Goal: Transaction & Acquisition: Subscribe to service/newsletter

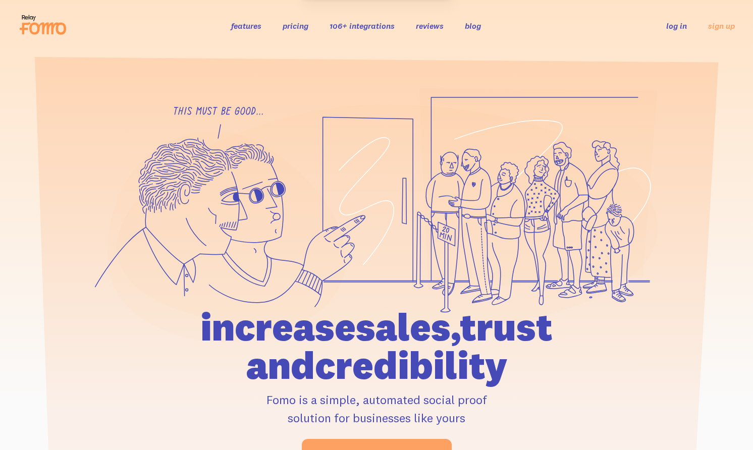
click at [725, 32] on div "features pricing 106+ integrations reviews blog log in sign up log in sign up" at bounding box center [376, 25] width 716 height 27
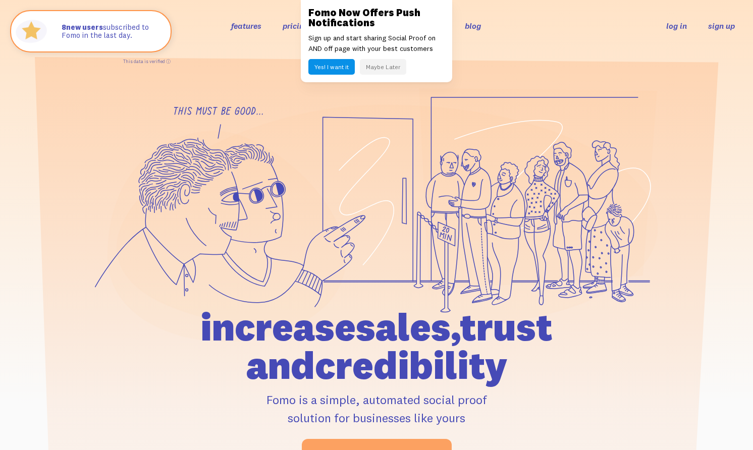
click at [723, 28] on link "sign up" at bounding box center [721, 26] width 27 height 11
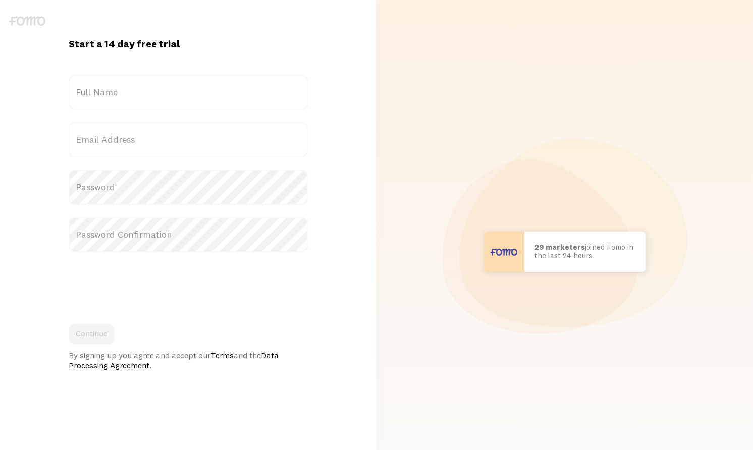
click at [190, 102] on label "Full Name" at bounding box center [188, 92] width 239 height 35
click at [190, 102] on input "Full Name" at bounding box center [188, 92] width 239 height 35
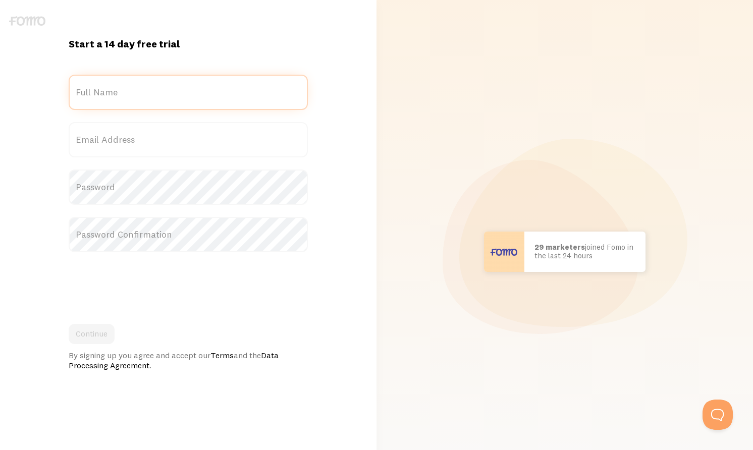
type input "n"
type input "[PERSON_NAME]"
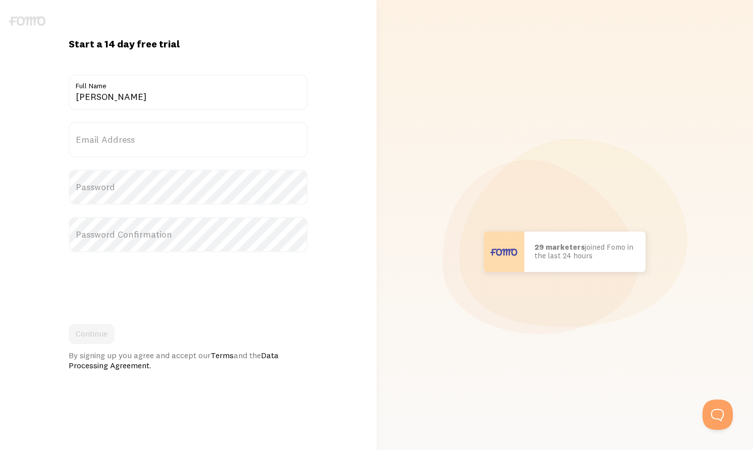
click at [142, 155] on label "Email Address" at bounding box center [188, 139] width 239 height 35
click at [142, 155] on input "Email Address" at bounding box center [188, 139] width 239 height 35
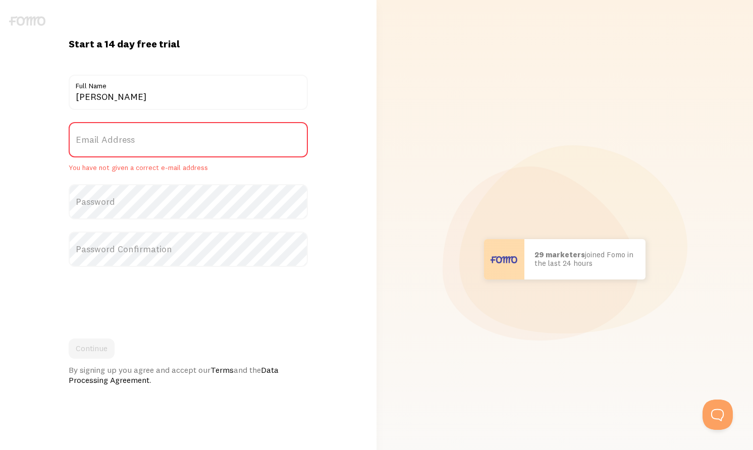
click at [142, 148] on label "Email Address" at bounding box center [188, 139] width 239 height 35
click at [142, 148] on input "Email Address" at bounding box center [188, 139] width 239 height 35
type input "b"
type input "[EMAIL_ADDRESS][DOMAIN_NAME]"
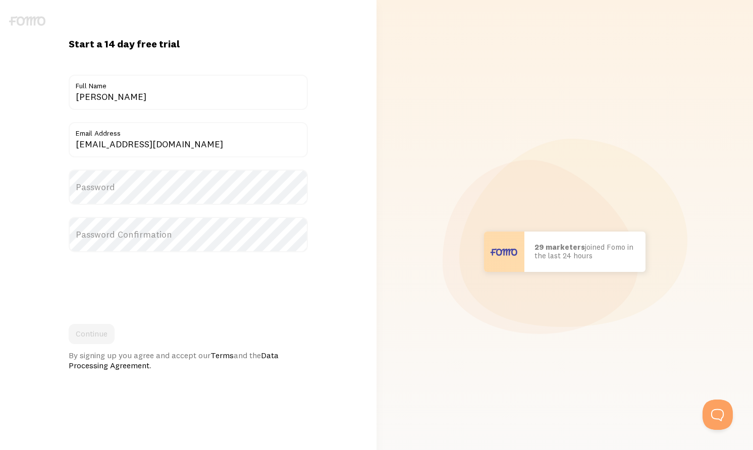
click at [161, 194] on label "Password" at bounding box center [188, 186] width 239 height 35
click at [155, 240] on label "Password Confirmation" at bounding box center [188, 234] width 239 height 35
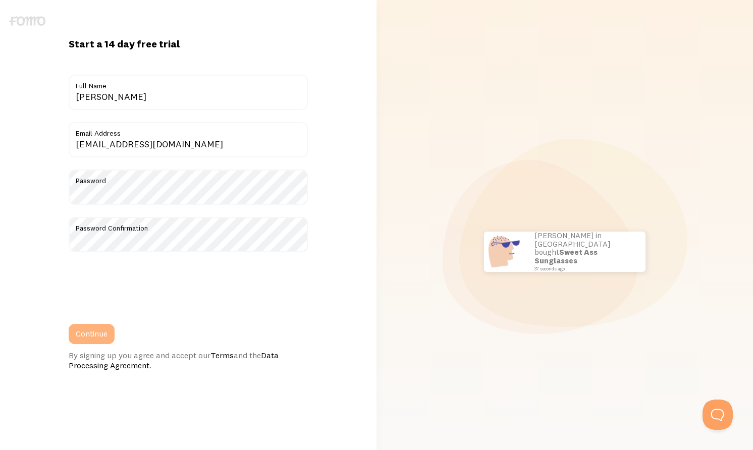
click at [83, 336] on button "Continue" at bounding box center [92, 334] width 46 height 20
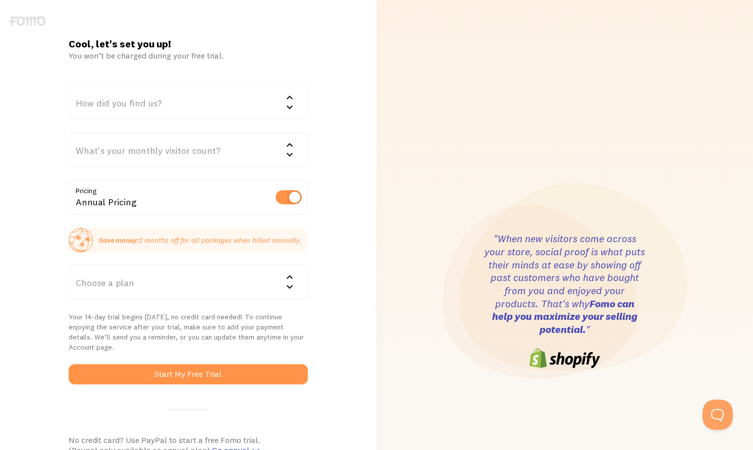
click at [257, 107] on div "How did you find us?" at bounding box center [188, 102] width 239 height 35
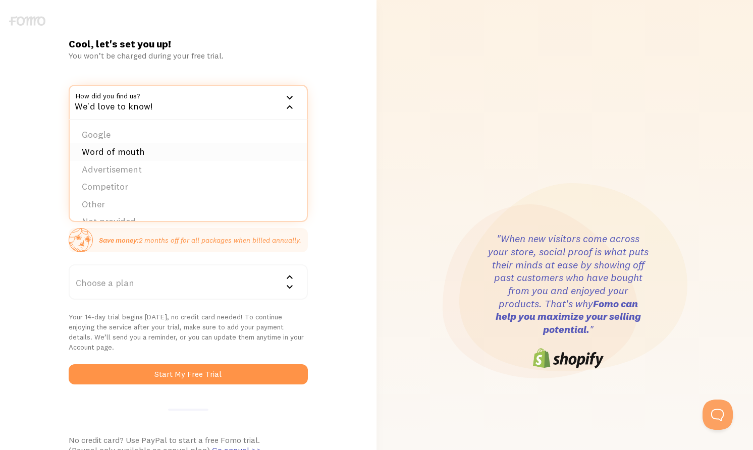
scroll to position [16, 0]
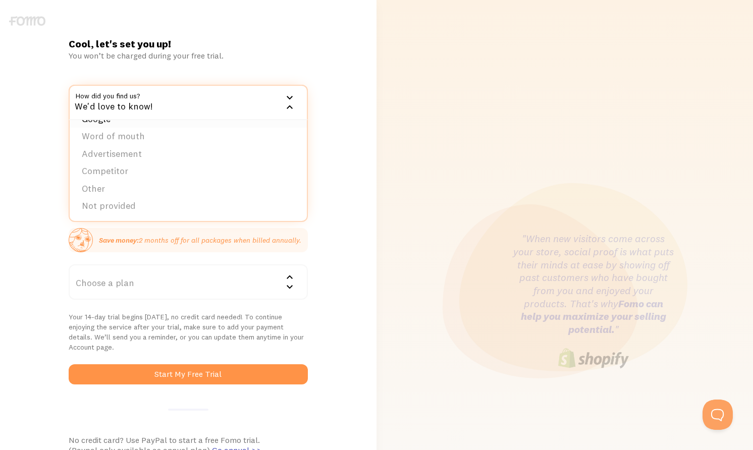
click at [184, 120] on li "Google" at bounding box center [188, 119] width 237 height 18
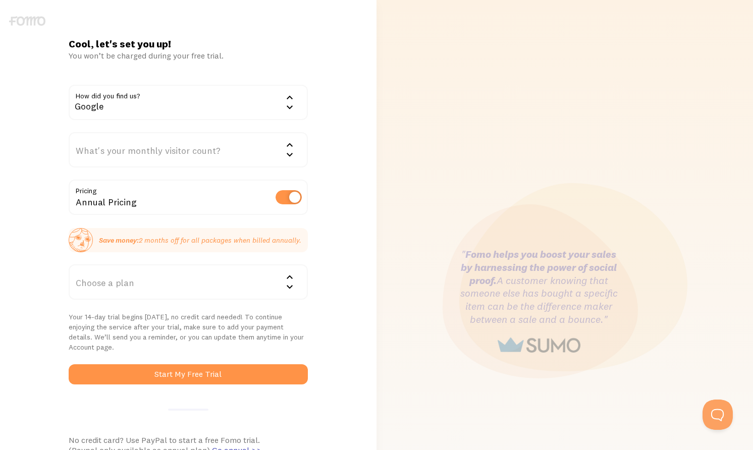
click at [191, 156] on div "What's your monthly visitor count?" at bounding box center [188, 149] width 239 height 35
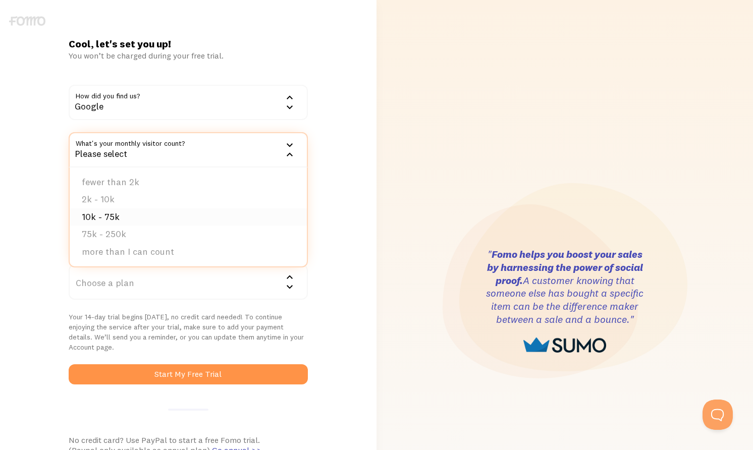
click at [163, 214] on li "10k - 75k" at bounding box center [188, 217] width 237 height 18
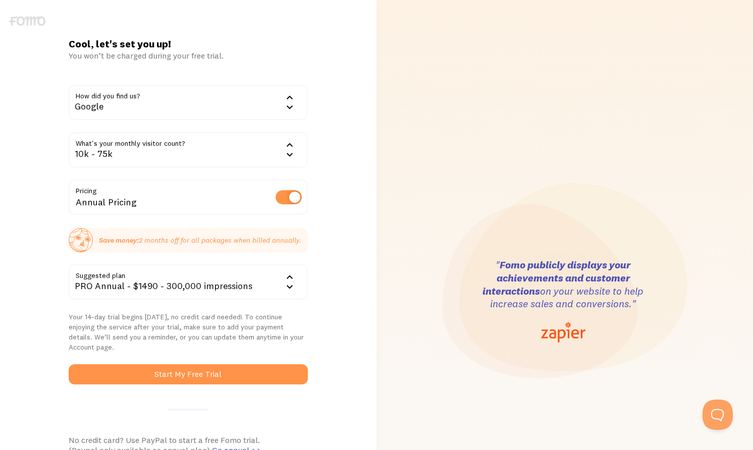
click at [179, 151] on div "10k - 75k" at bounding box center [188, 149] width 239 height 35
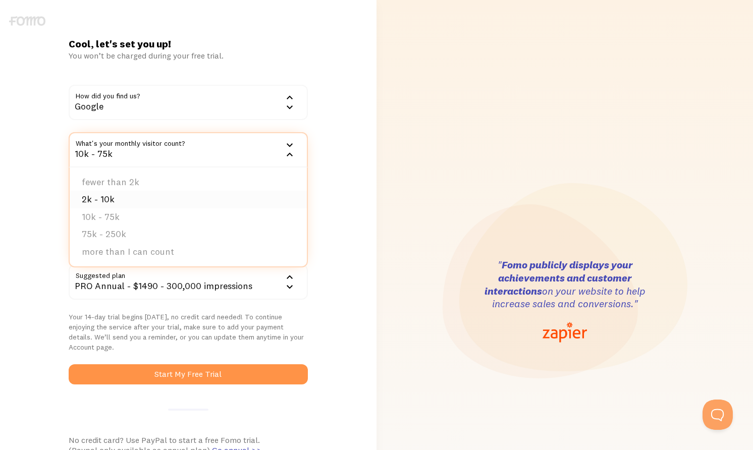
click at [159, 197] on li "2k - 10k" at bounding box center [188, 200] width 237 height 18
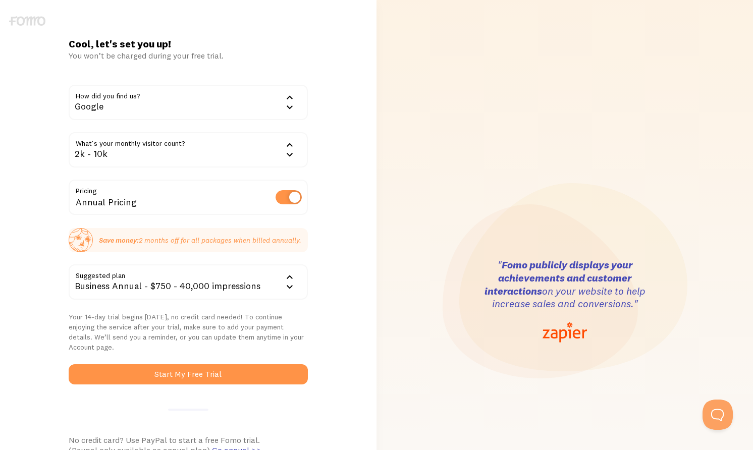
scroll to position [14, 0]
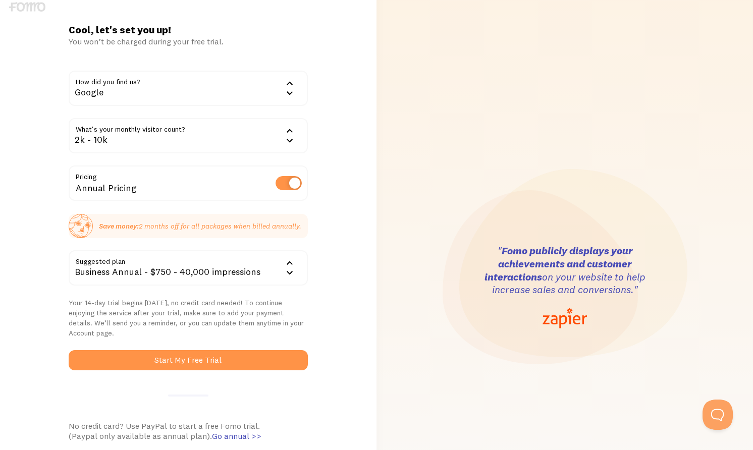
click at [151, 309] on p "Your 14-day trial begins today, no credit card needed! To continue enjoying the…" at bounding box center [188, 318] width 239 height 40
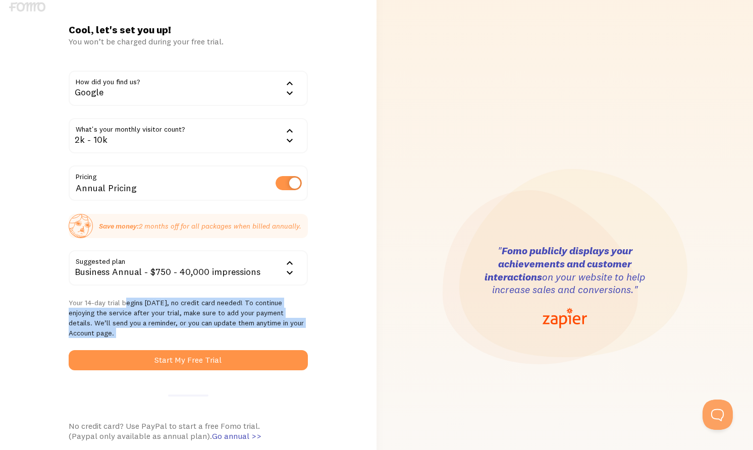
click at [151, 309] on p "Your 14-day trial begins today, no credit card needed! To continue enjoying the…" at bounding box center [188, 318] width 239 height 40
click at [170, 309] on p "Your 14-day trial begins today, no credit card needed! To continue enjoying the…" at bounding box center [188, 318] width 239 height 40
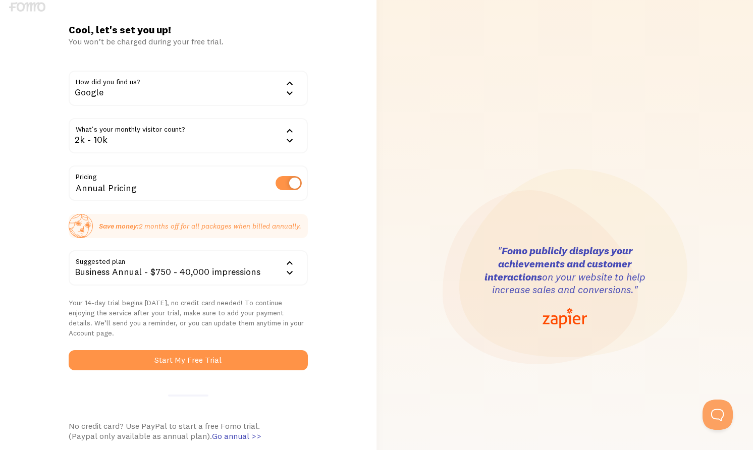
click at [173, 245] on form "How did you find us? Google Google Word of mouth Advertisement Competitor Other…" at bounding box center [188, 221] width 239 height 300
click at [170, 269] on div "Business Annual - $750 - 40,000 impressions" at bounding box center [188, 267] width 239 height 35
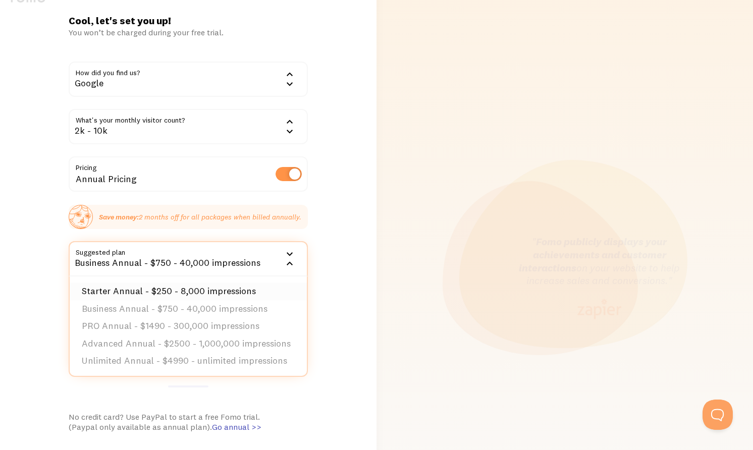
scroll to position [25, 0]
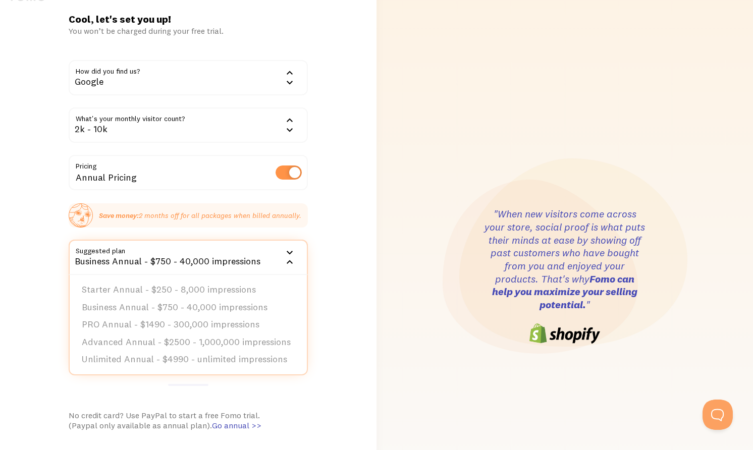
click at [39, 296] on div "Cool, let's set you up! You won’t be charged during your free trial. How did yo…" at bounding box center [188, 277] width 376 height 528
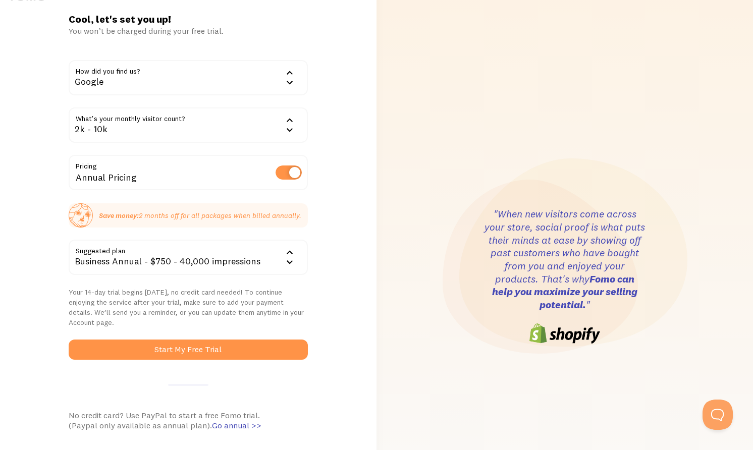
scroll to position [7, 0]
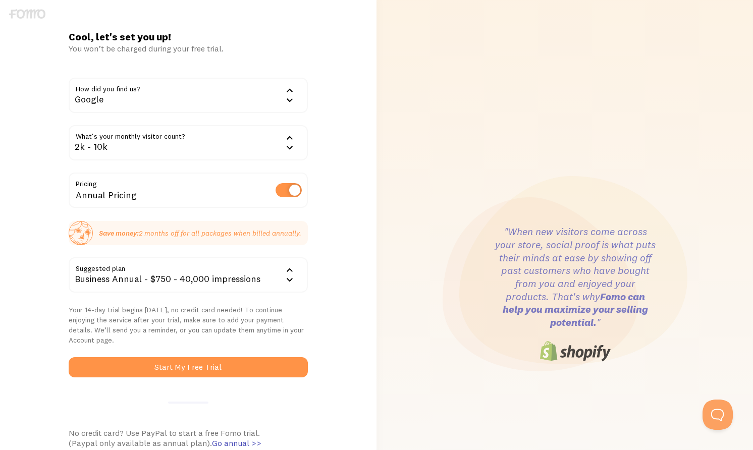
click at [181, 134] on div "2k - 10k" at bounding box center [188, 142] width 239 height 35
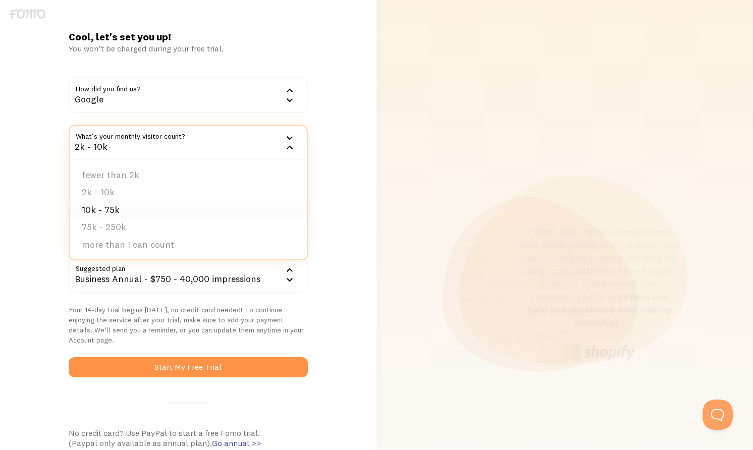
click at [153, 209] on li "10k - 75k" at bounding box center [188, 210] width 237 height 18
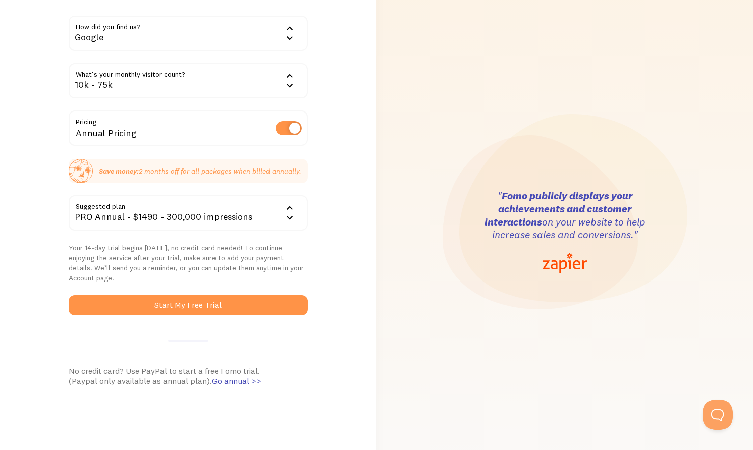
scroll to position [81, 0]
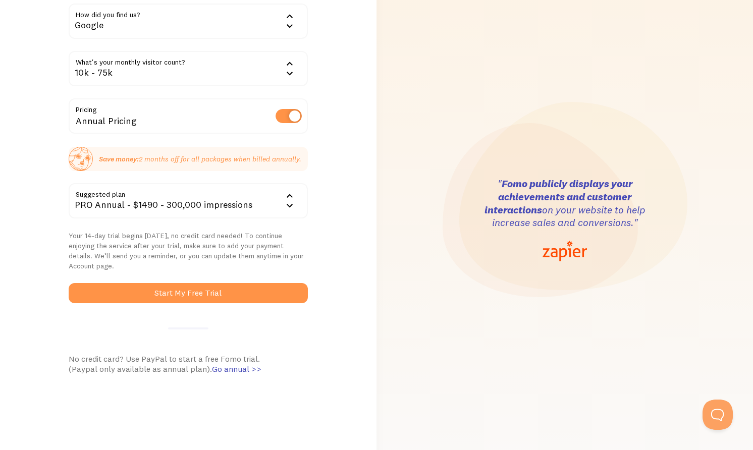
click at [251, 212] on div "PRO Annual - $1490 - 300,000 impressions" at bounding box center [188, 200] width 239 height 35
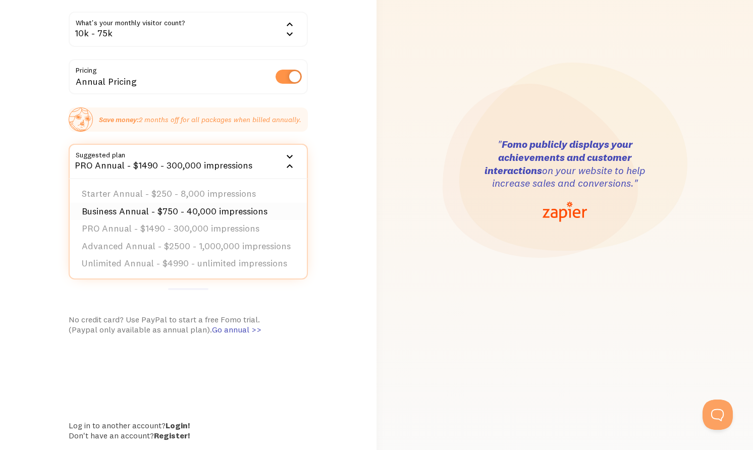
scroll to position [120, 0]
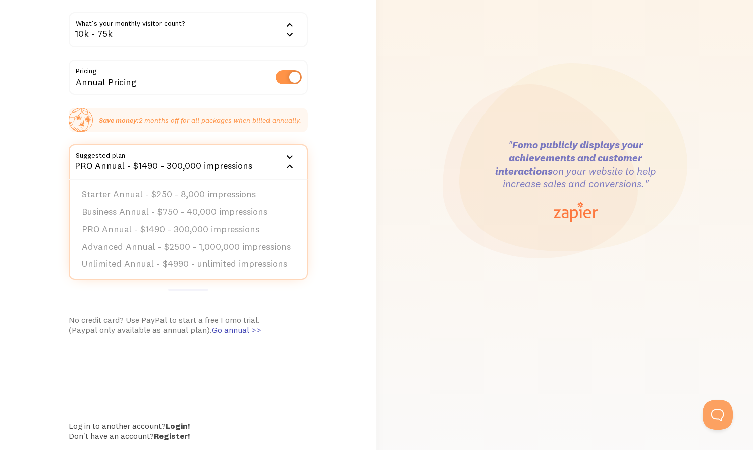
click at [324, 198] on div "Cool, let's set you up! You won’t be charged during your free trial. How did yo…" at bounding box center [188, 181] width 376 height 528
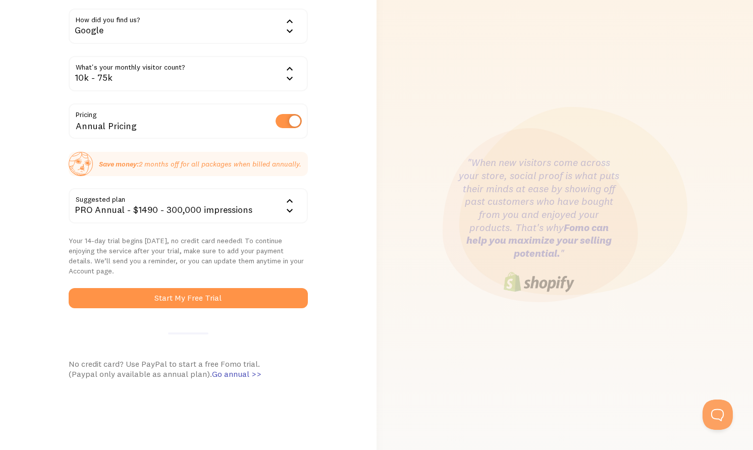
scroll to position [59, 0]
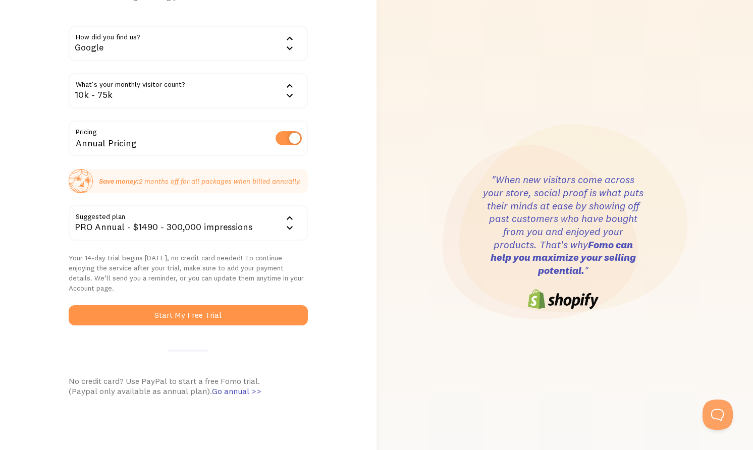
click at [283, 234] on div "PRO Annual - $1490 - 300,000 impressions" at bounding box center [188, 222] width 239 height 35
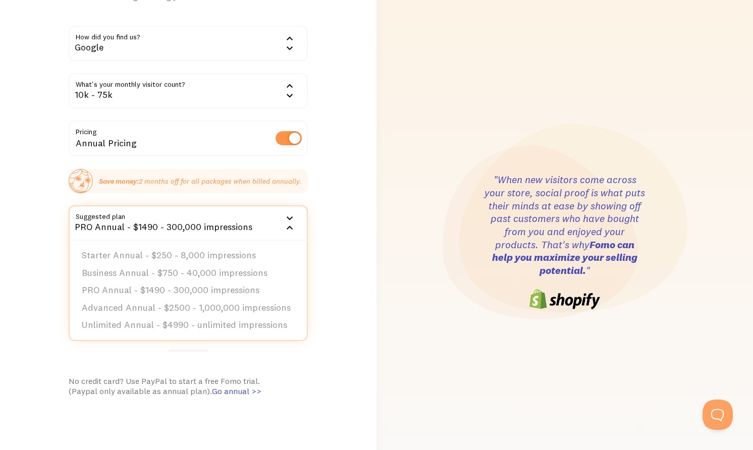
click at [322, 196] on div "Cool, let's set you up! You won’t be charged during your free trial. How did yo…" at bounding box center [188, 242] width 376 height 528
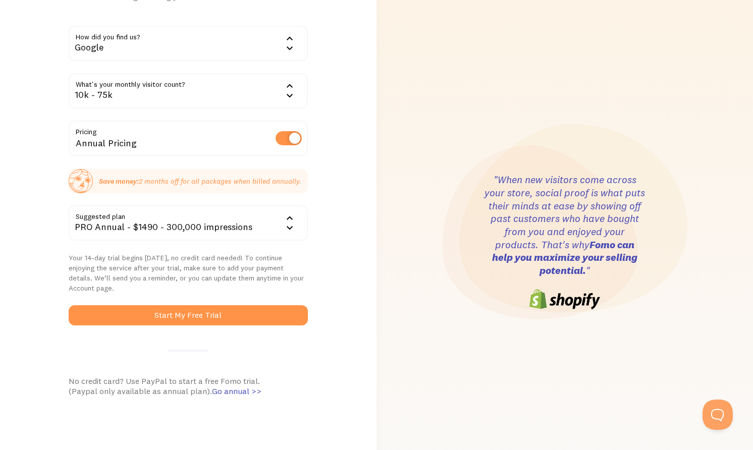
click at [298, 142] on label at bounding box center [288, 138] width 26 height 14
click at [298, 142] on input "checkbox" at bounding box center [288, 138] width 26 height 14
checkbox input "false"
click at [278, 222] on div "PRO - $149 - 300,000 impressions" at bounding box center [188, 222] width 239 height 35
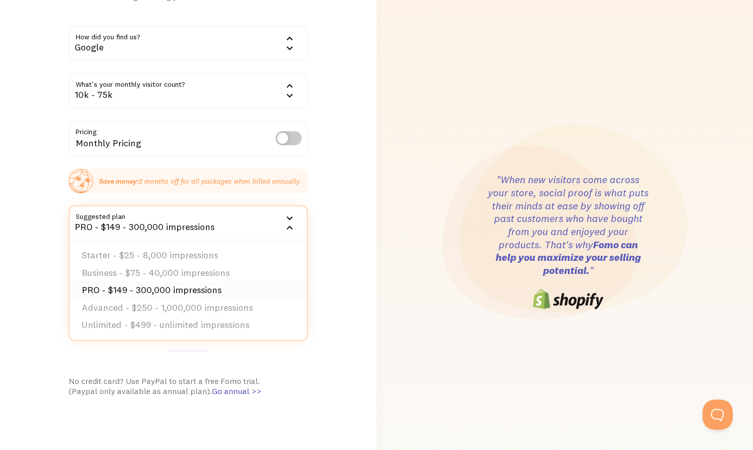
click at [253, 282] on li "PRO - $149 - 300,000 impressions" at bounding box center [188, 290] width 237 height 18
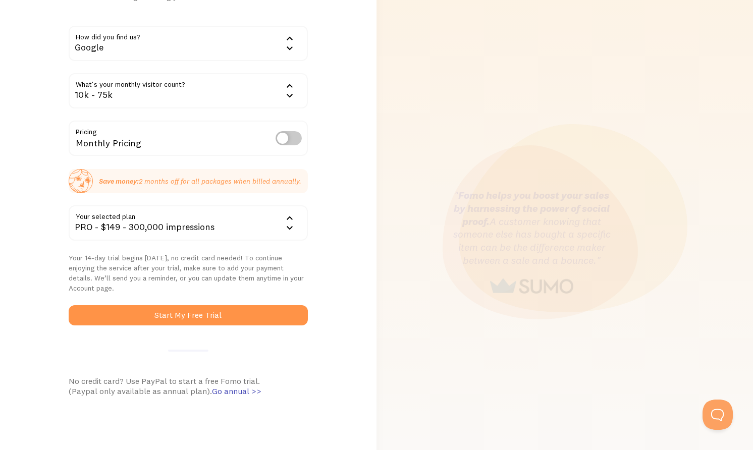
click at [236, 223] on div "PRO - $149 - 300,000 impressions" at bounding box center [188, 222] width 239 height 35
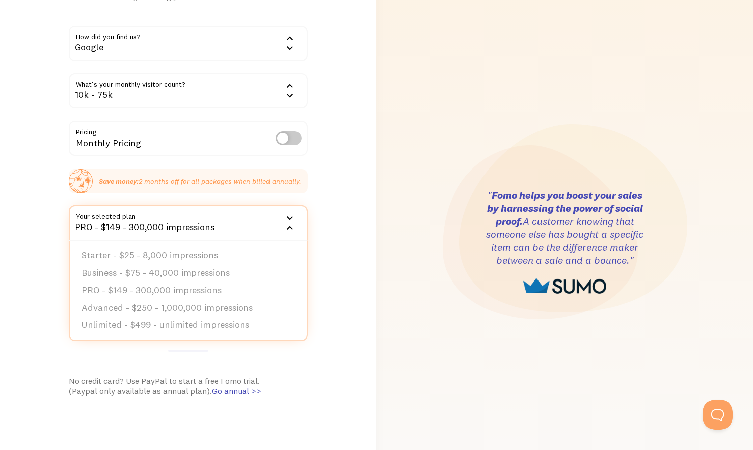
click at [350, 260] on div "Cool, let's set you up! You won’t be charged during your free trial. How did yo…" at bounding box center [188, 242] width 376 height 528
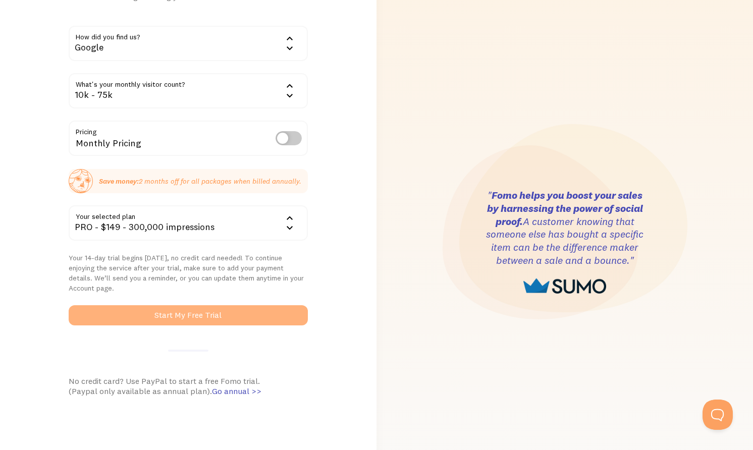
click at [238, 320] on button "Start My Free Trial" at bounding box center [188, 315] width 239 height 20
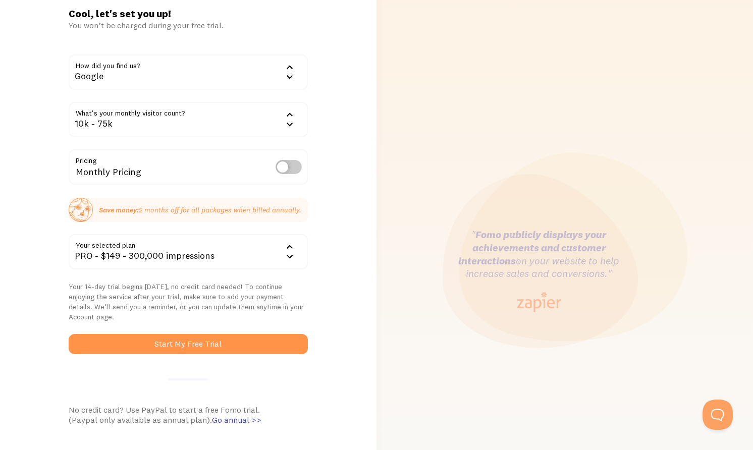
scroll to position [29, 0]
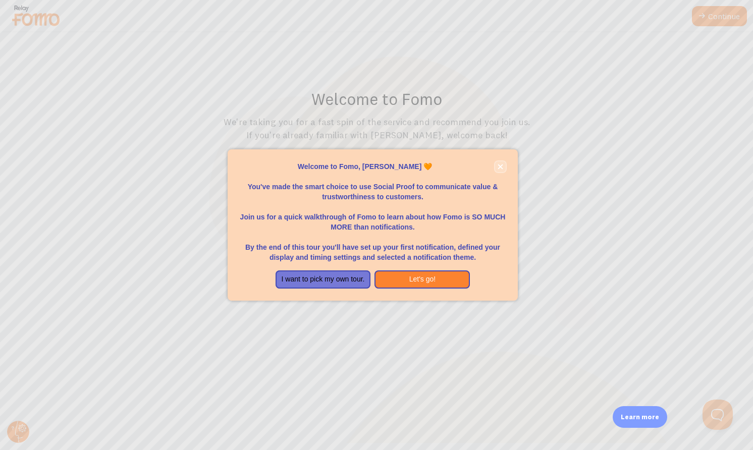
click at [502, 168] on icon "close," at bounding box center [500, 167] width 6 height 6
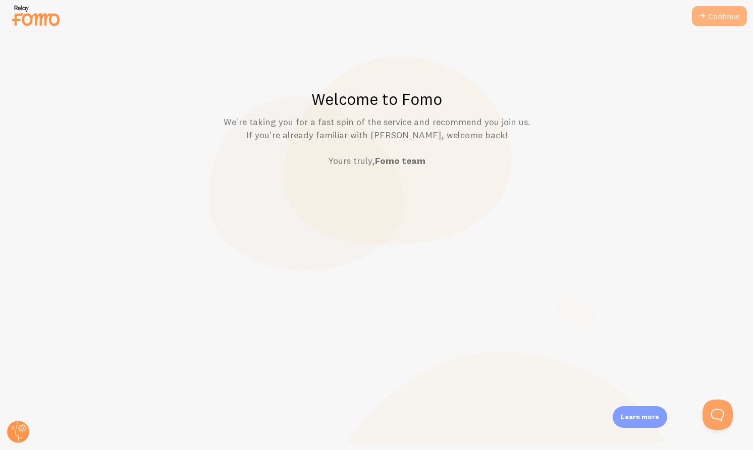
click at [705, 14] on icon at bounding box center [702, 16] width 12 height 12
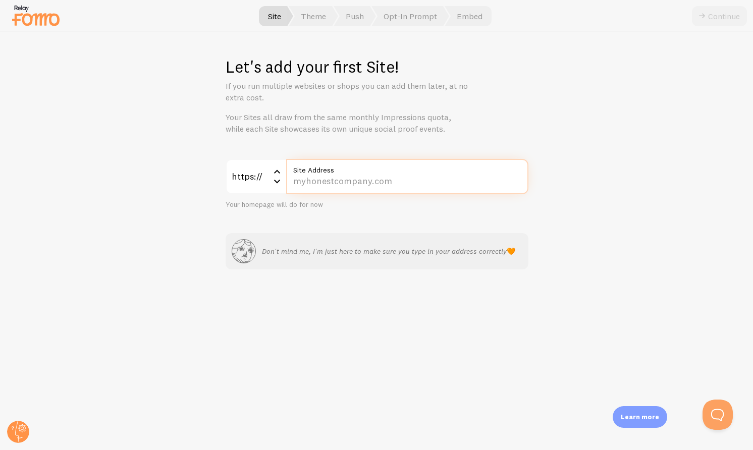
click at [359, 184] on input "Site Address" at bounding box center [407, 176] width 242 height 35
paste input "www.mrsippy.com/"
type input "www.mrsippy.com/"
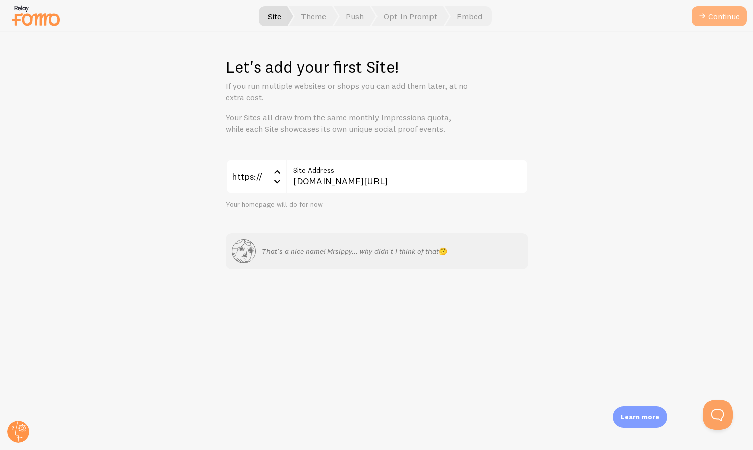
click at [719, 15] on button "Continue" at bounding box center [719, 16] width 55 height 20
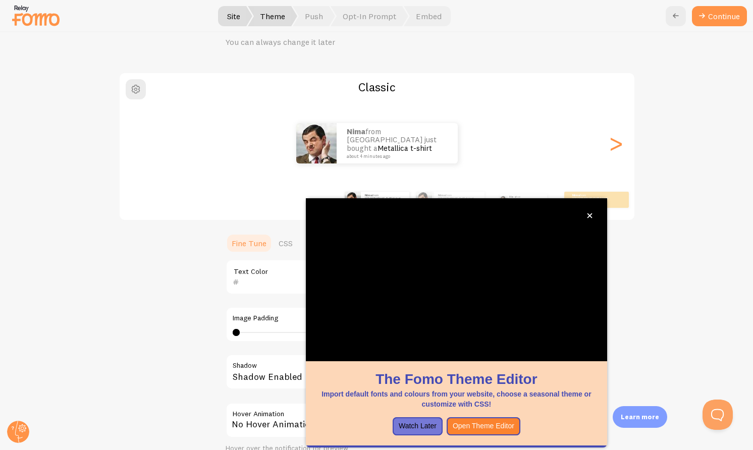
scroll to position [46, 0]
click at [591, 220] on button "close," at bounding box center [589, 215] width 11 height 11
click at [589, 217] on icon "close," at bounding box center [590, 216] width 6 height 6
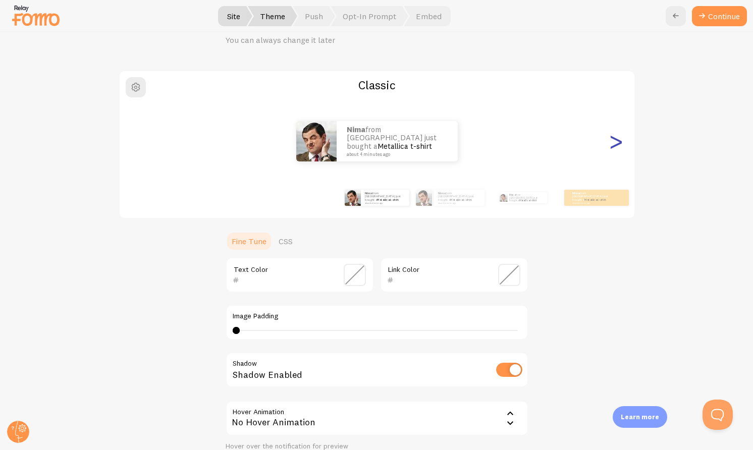
click at [612, 145] on div ">" at bounding box center [616, 141] width 12 height 73
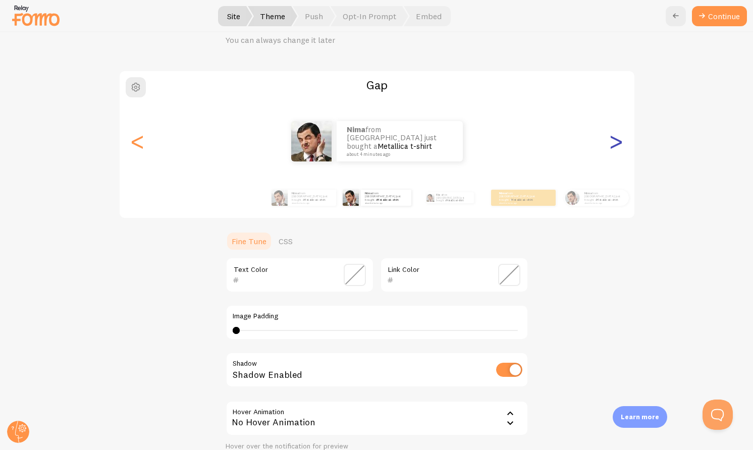
click at [612, 145] on div ">" at bounding box center [616, 141] width 12 height 73
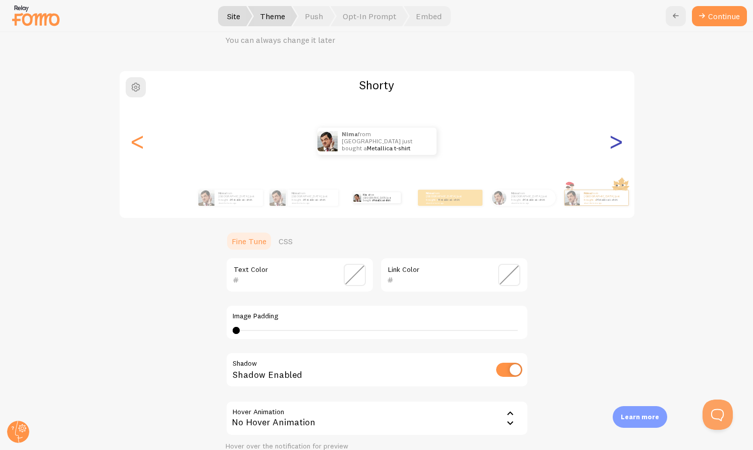
click at [612, 145] on div ">" at bounding box center [616, 141] width 12 height 73
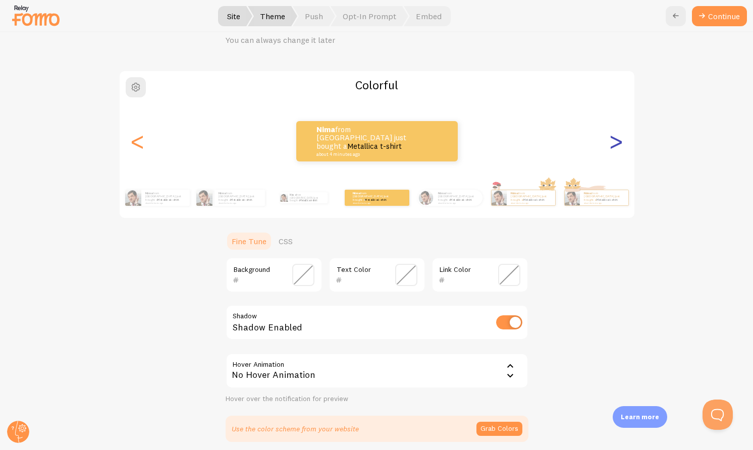
click at [621, 145] on div ">" at bounding box center [616, 141] width 12 height 73
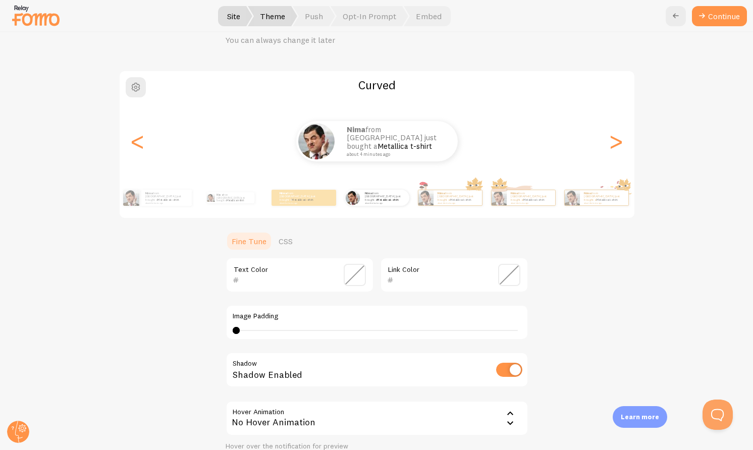
click at [149, 143] on div "Nima from Australia just bought a Metallica t-shirt about 4 minutes ago" at bounding box center [377, 141] width 514 height 40
click at [137, 143] on div "<" at bounding box center [138, 141] width 12 height 73
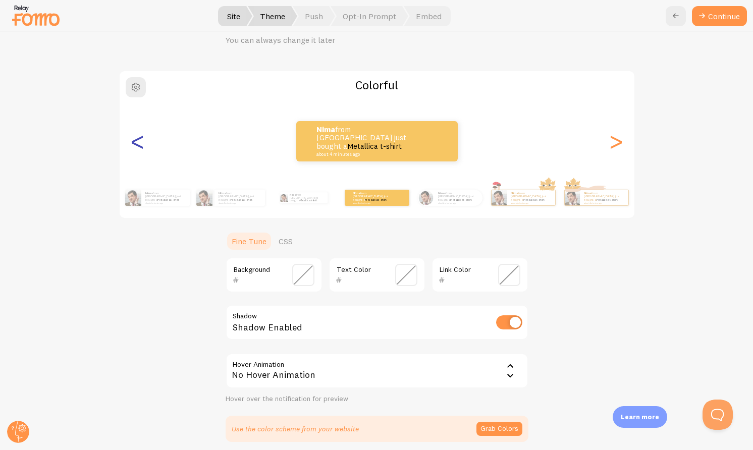
click at [137, 143] on div "<" at bounding box center [138, 141] width 12 height 73
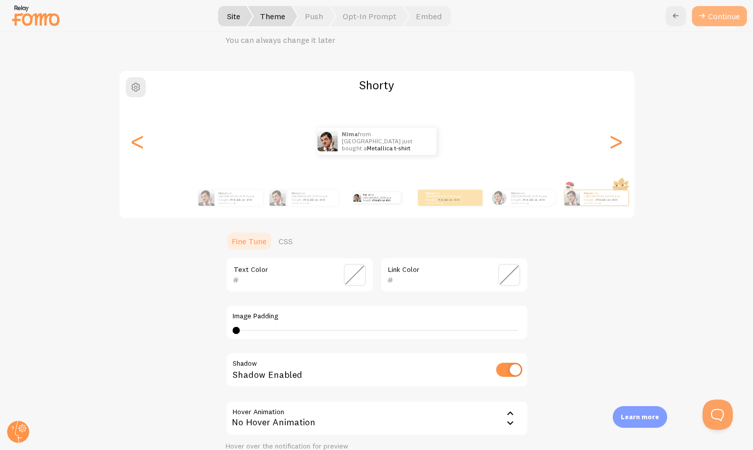
click at [720, 21] on button "Continue" at bounding box center [719, 16] width 55 height 20
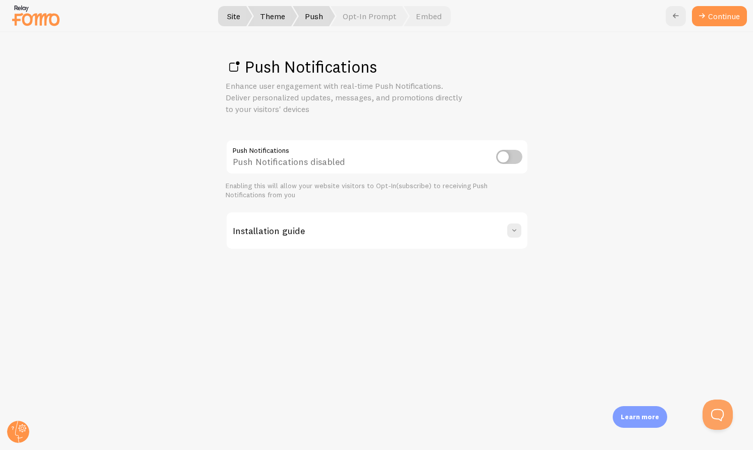
click at [507, 158] on input "checkbox" at bounding box center [509, 157] width 26 height 14
click at [512, 231] on span at bounding box center [514, 230] width 10 height 10
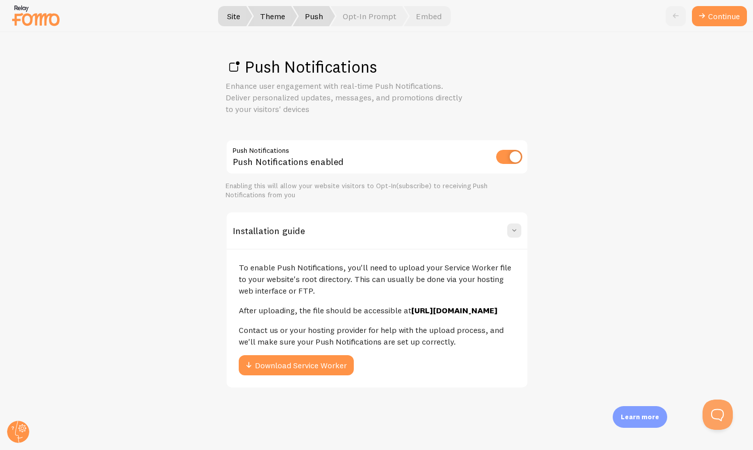
click at [341, 309] on p "After uploading, the file should be accessible at https://www.mrsippy.com/fireb…" at bounding box center [377, 311] width 276 height 12
click at [363, 308] on p "After uploading, the file should be accessible at https://www.mrsippy.com/fireb…" at bounding box center [377, 311] width 276 height 12
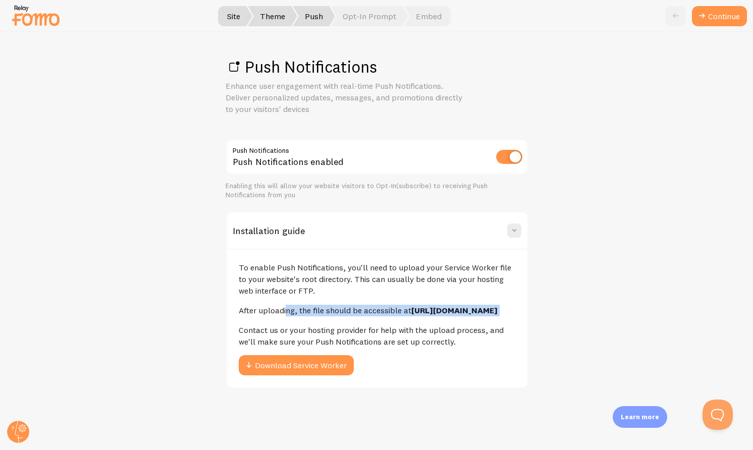
click at [363, 308] on p "After uploading, the file should be accessible at https://www.mrsippy.com/fireb…" at bounding box center [377, 311] width 276 height 12
click at [375, 308] on p "After uploading, the file should be accessible at https://www.mrsippy.com/fireb…" at bounding box center [377, 311] width 276 height 12
click at [321, 276] on p "To enable Push Notifications, you'll need to upload your Service Worker file to…" at bounding box center [377, 279] width 276 height 35
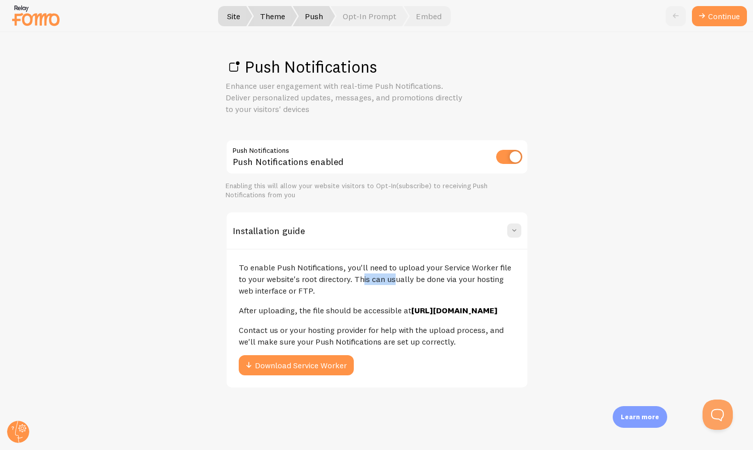
click at [321, 276] on p "To enable Push Notifications, you'll need to upload your Service Worker file to…" at bounding box center [377, 279] width 276 height 35
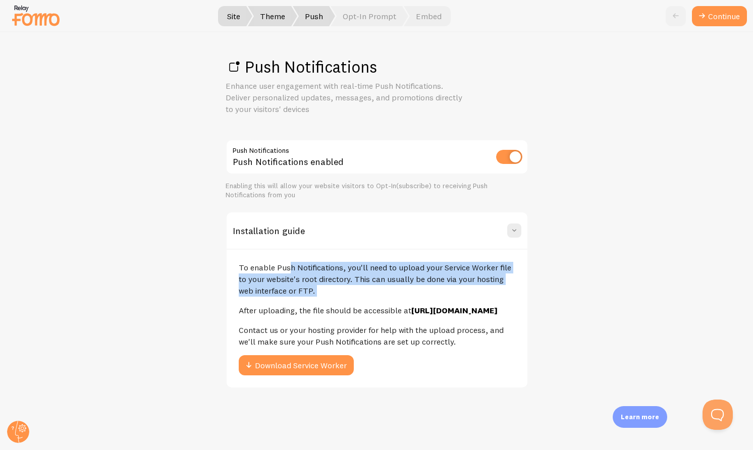
click at [321, 276] on p "To enable Push Notifications, you'll need to upload your Service Worker file to…" at bounding box center [377, 279] width 276 height 35
click at [353, 276] on p "To enable Push Notifications, you'll need to upload your Service Worker file to…" at bounding box center [377, 279] width 276 height 35
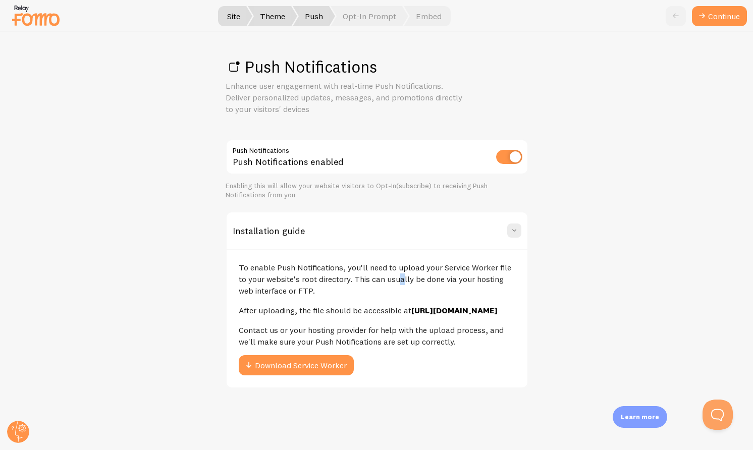
click at [353, 276] on p "To enable Push Notifications, you'll need to upload your Service Worker file to…" at bounding box center [377, 279] width 276 height 35
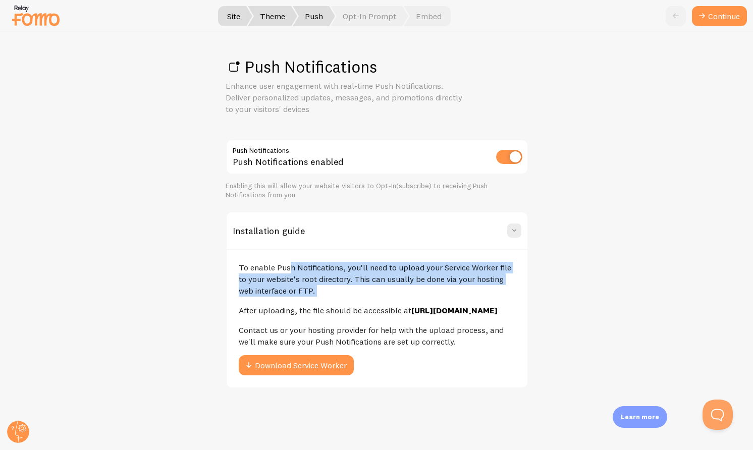
click at [353, 276] on p "To enable Push Notifications, you'll need to upload your Service Worker file to…" at bounding box center [377, 279] width 276 height 35
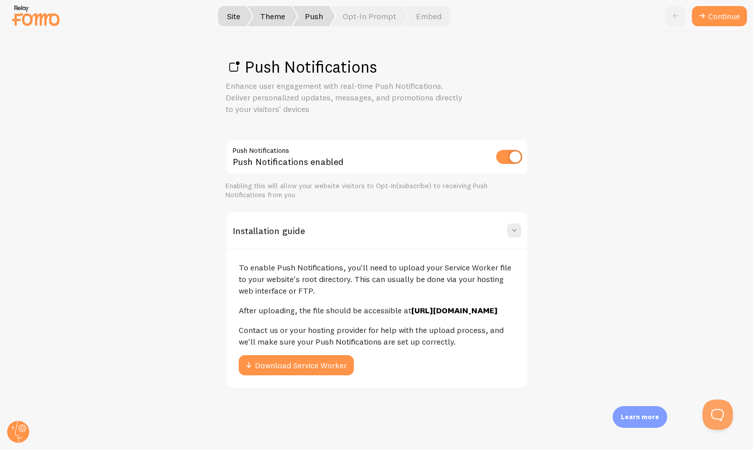
click at [382, 272] on p "To enable Push Notifications, you'll need to upload your Service Worker file to…" at bounding box center [377, 279] width 276 height 35
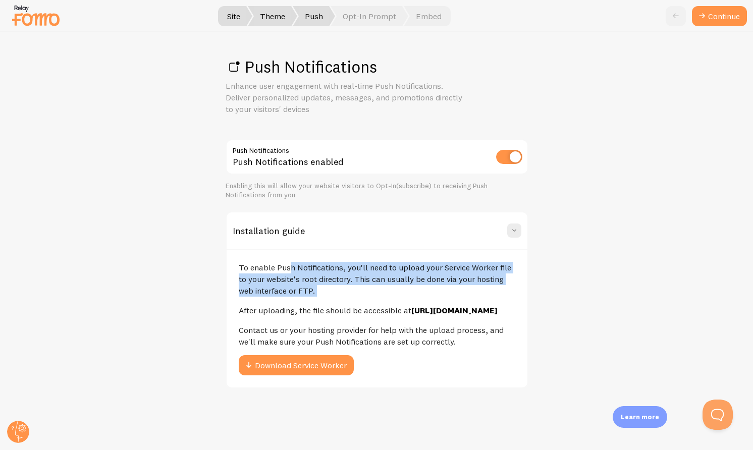
click at [382, 272] on p "To enable Push Notifications, you'll need to upload your Service Worker file to…" at bounding box center [377, 279] width 276 height 35
click at [364, 272] on p "To enable Push Notifications, you'll need to upload your Service Worker file to…" at bounding box center [377, 279] width 276 height 35
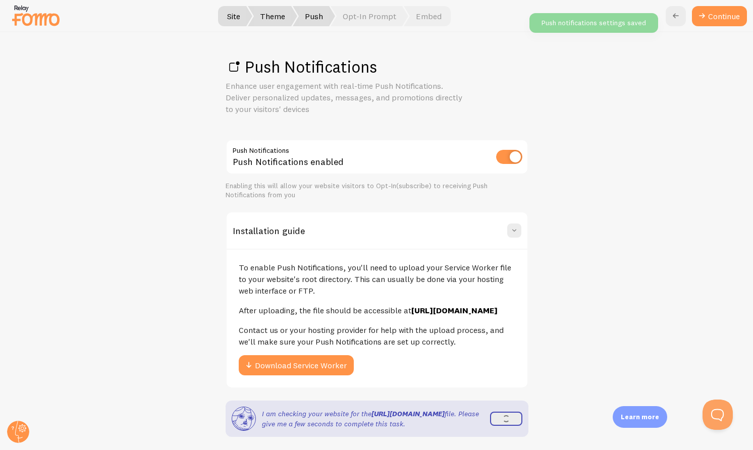
click at [513, 159] on input "checkbox" at bounding box center [509, 157] width 26 height 14
checkbox input "false"
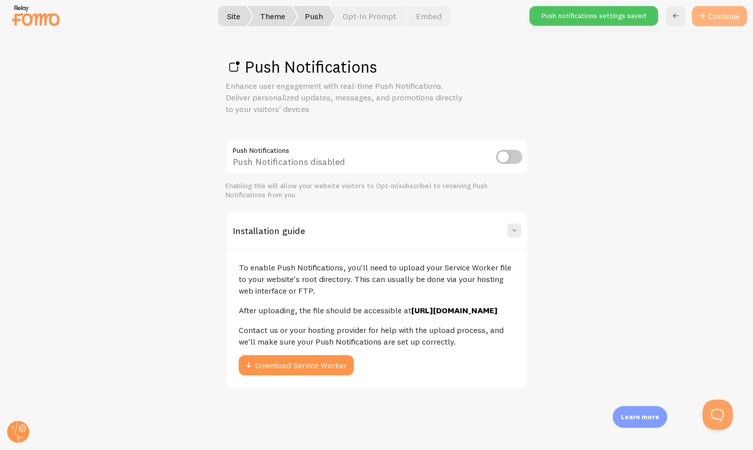
click at [726, 12] on link "Continue" at bounding box center [719, 16] width 55 height 20
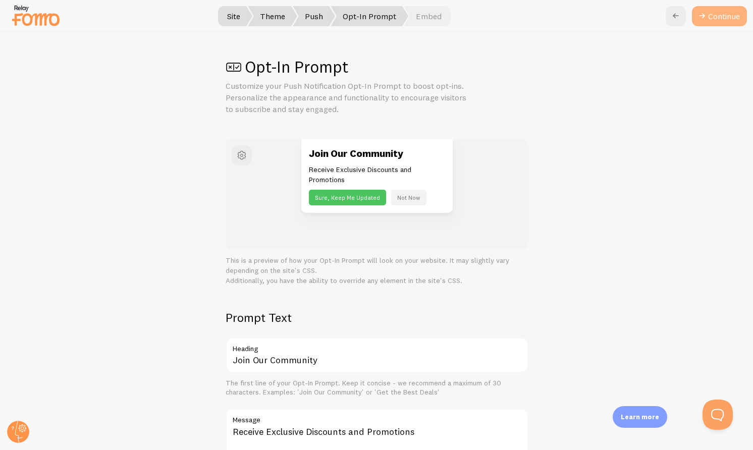
click at [707, 14] on button "Continue" at bounding box center [719, 16] width 55 height 20
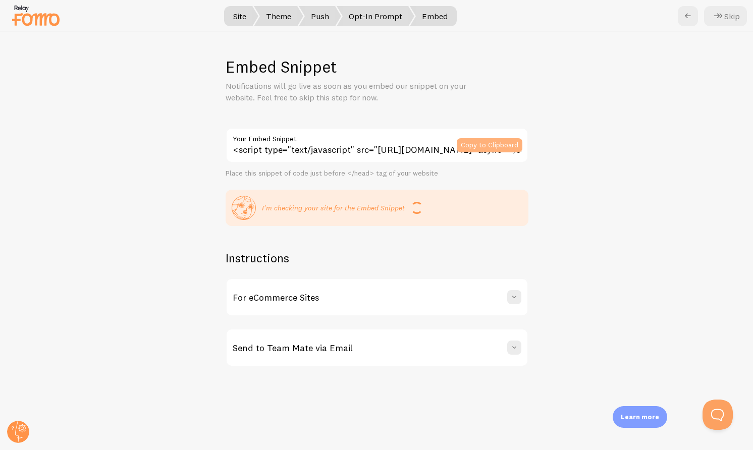
click at [501, 143] on button "Copy to Clipboard" at bounding box center [489, 145] width 66 height 14
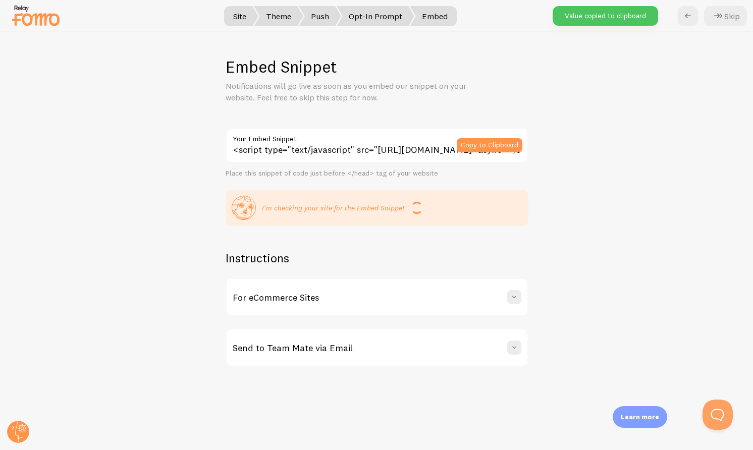
click at [321, 93] on p "Notifications will go live as soon as you embed our snippet on your website. Fe…" at bounding box center [346, 91] width 242 height 23
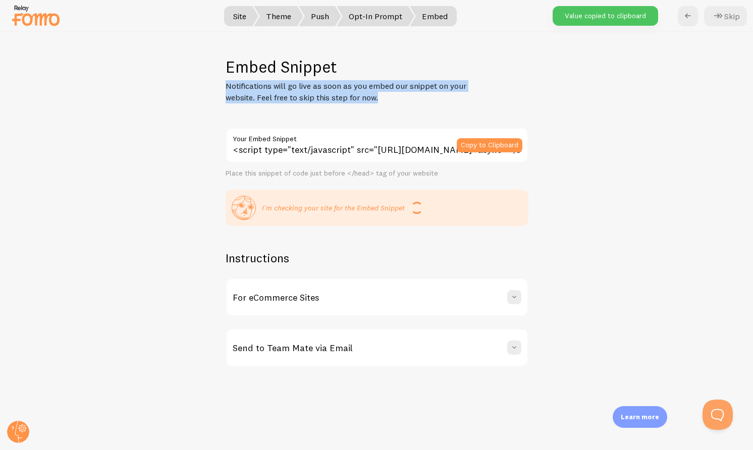
click at [321, 93] on p "Notifications will go live as soon as you embed our snippet on your website. Fe…" at bounding box center [346, 91] width 242 height 23
click at [362, 95] on p "Notifications will go live as soon as you embed our snippet on your website. Fe…" at bounding box center [346, 91] width 242 height 23
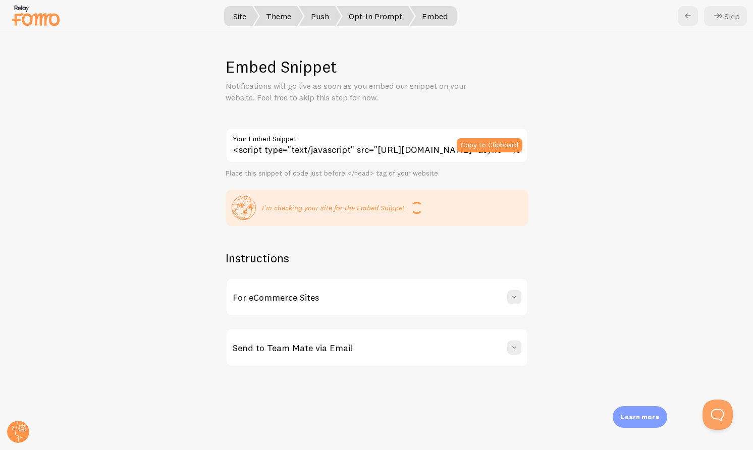
click at [395, 294] on div "For eCommerce Sites" at bounding box center [376, 297] width 301 height 36
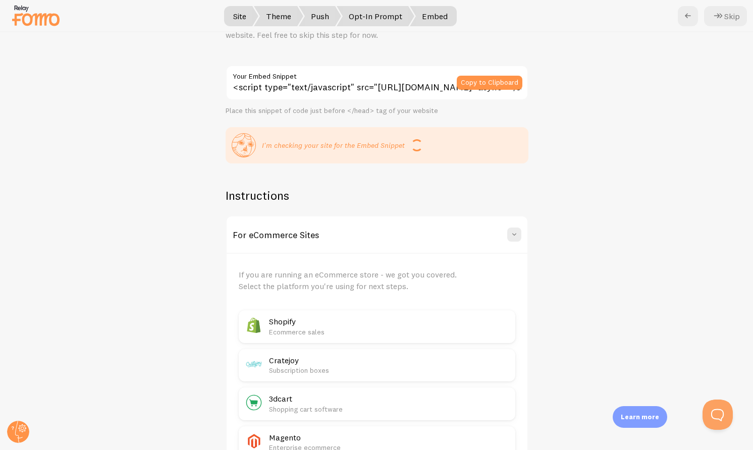
scroll to position [74, 0]
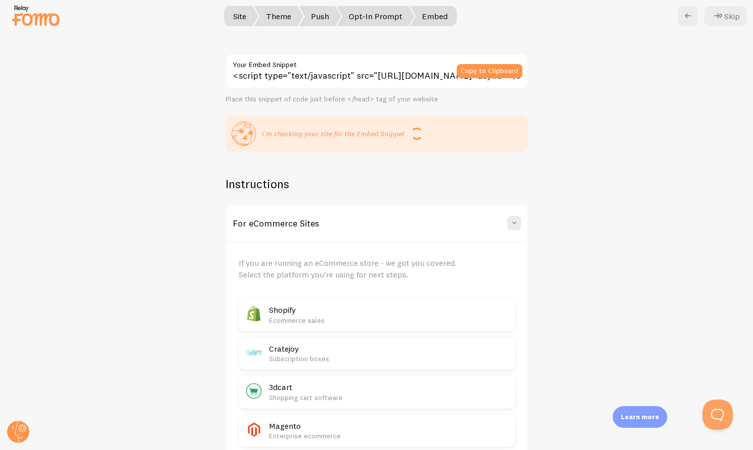
click at [354, 317] on p "Ecommerce sales" at bounding box center [389, 320] width 240 height 10
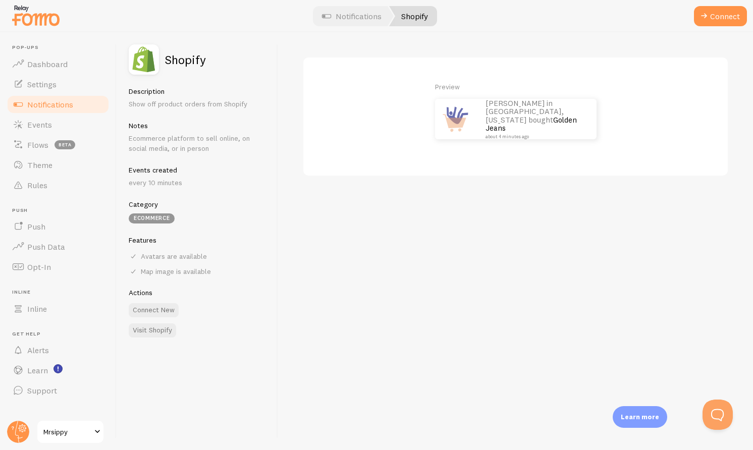
click at [713, 28] on div at bounding box center [376, 16] width 753 height 32
click at [715, 14] on button "Connect" at bounding box center [720, 16] width 53 height 20
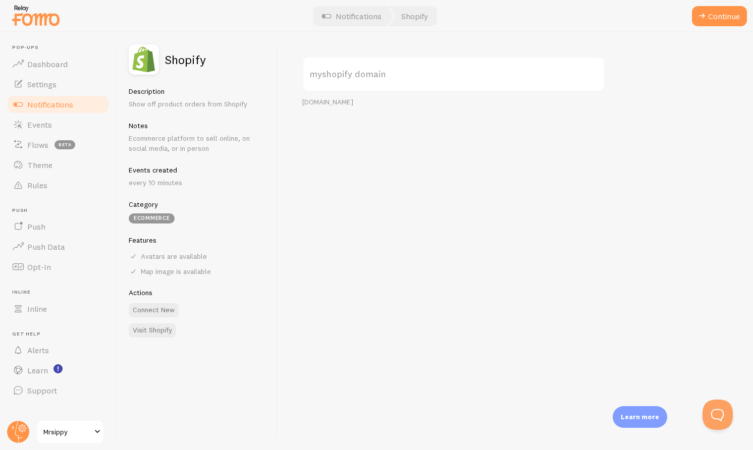
click at [466, 79] on label "myshopify domain" at bounding box center [453, 73] width 303 height 35
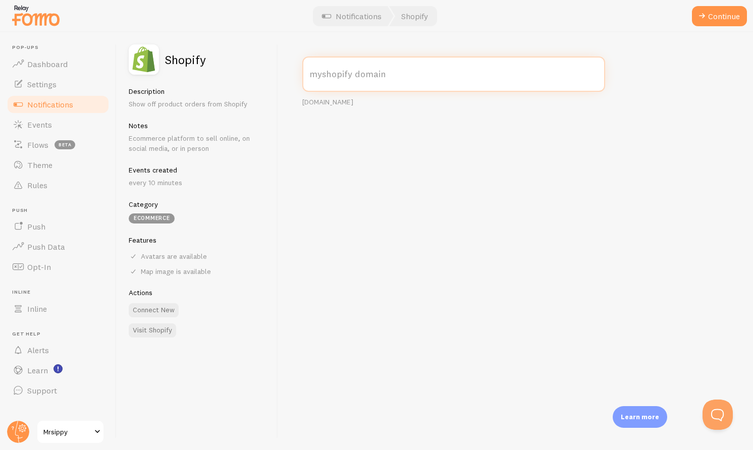
click at [466, 79] on input "myshopify domain" at bounding box center [453, 73] width 303 height 35
paste input "<script type="text/javascript" src="https://load.fomo.com/api/v1/LpXWM5IoWLScEH…"
type input "<script type="text/javascript" src="https://load.fomo.com/api/v1/LpXWM5IoWLScEH…"
paste input "https://www.mrsippy.com/"
type input "https://www.mrsippy.com/"
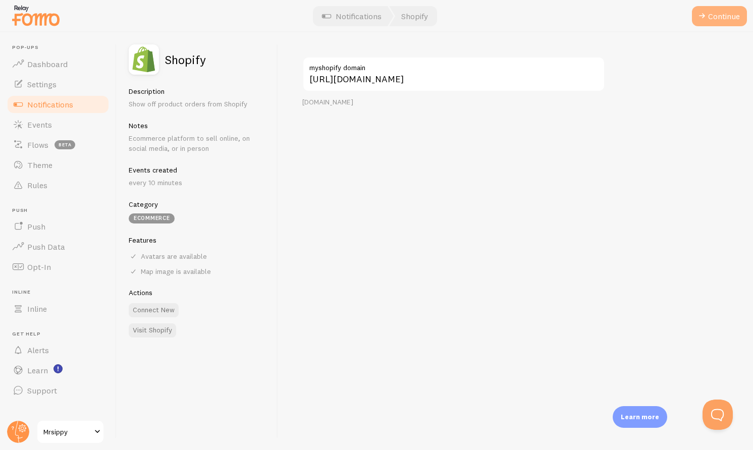
click at [706, 16] on span at bounding box center [702, 16] width 12 height 12
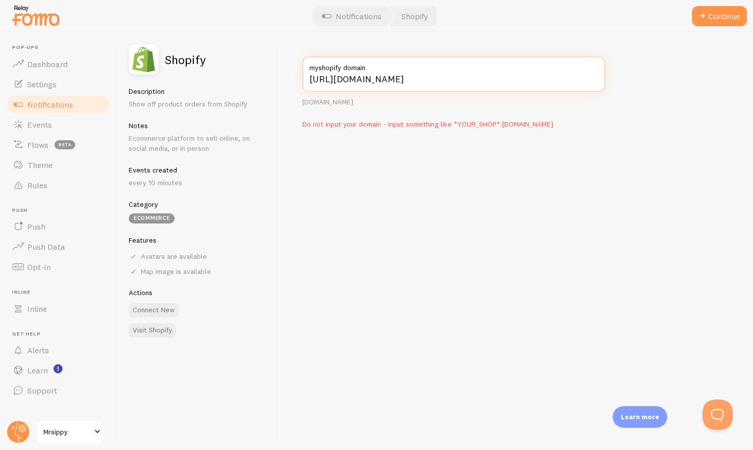
click at [515, 74] on input "https://www.mrsippy.com/" at bounding box center [453, 73] width 303 height 35
paste input "mrsippy.myshopify.com."
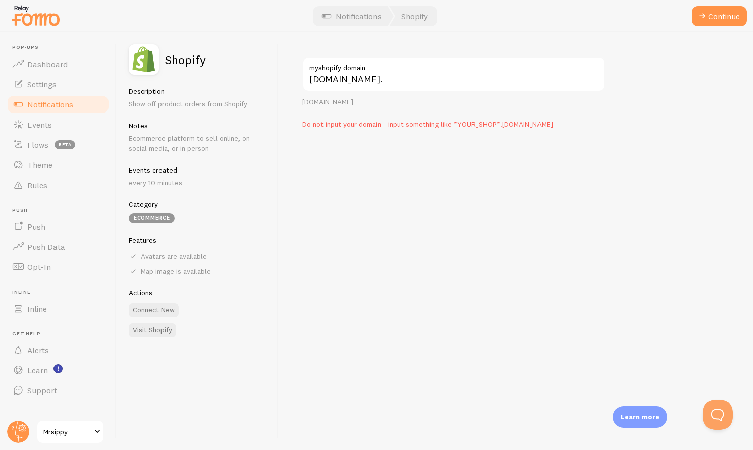
click at [633, 117] on div "mrsippy.myshopify.com. myshopify domain your-shop.myshopify.com Do not input yo…" at bounding box center [515, 241] width 475 height 418
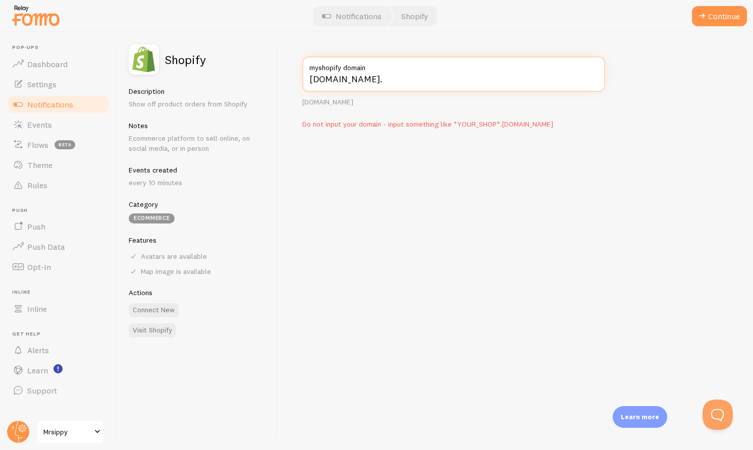
click at [482, 75] on input "mrsippy.myshopify.com." at bounding box center [453, 73] width 303 height 35
type input "mrsippy.myshopify.com"
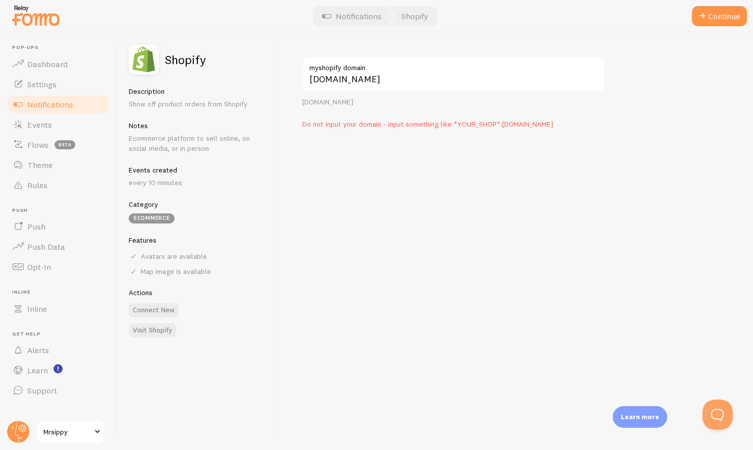
click at [661, 109] on div "mrsippy.myshopify.com myshopify domain your-shop.myshopify.com Do not input you…" at bounding box center [515, 241] width 475 height 418
click at [713, 18] on button "Continue" at bounding box center [719, 16] width 55 height 20
click at [434, 73] on label "myshopify domain" at bounding box center [453, 64] width 303 height 17
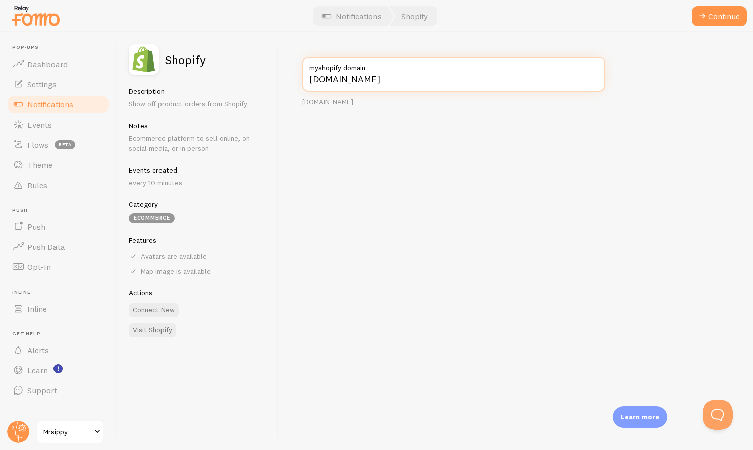
click at [434, 73] on input "mrsippy.myshopify.com" at bounding box center [453, 73] width 303 height 35
paste input "https://fd2bcd-2.myshopify.com/"
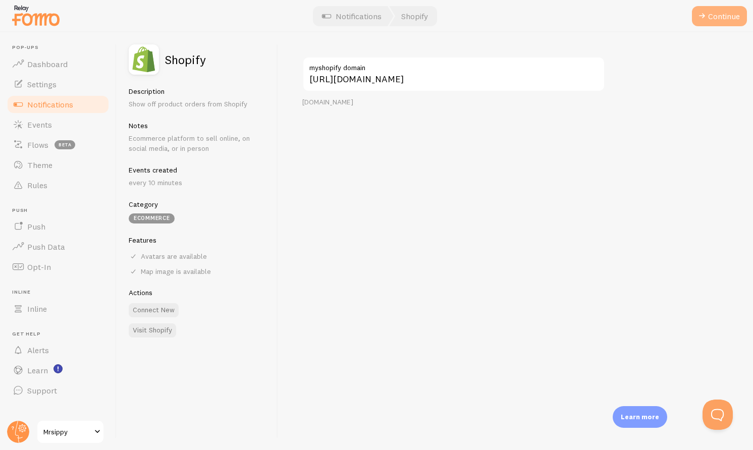
click at [717, 15] on button "Continue" at bounding box center [719, 16] width 55 height 20
type input "fd2bcd-2.myshopify.com"
click at [429, 170] on div "fd2bcd-2.myshopify.com myshopify domain your-shop.myshopify.com" at bounding box center [515, 241] width 475 height 418
click at [379, 86] on label "myshopify domain" at bounding box center [453, 73] width 303 height 35
click at [379, 86] on input "myshopify domain" at bounding box center [453, 73] width 303 height 35
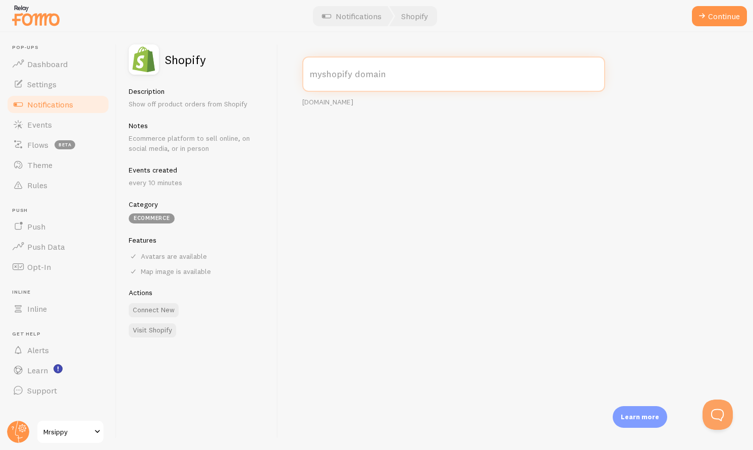
paste input "https://fd2bcd-2.myshopify.com/"
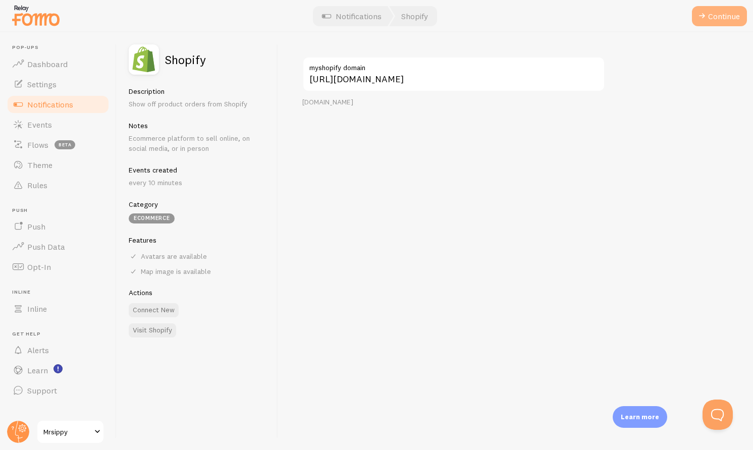
click at [715, 17] on button "Continue" at bounding box center [719, 16] width 55 height 20
type input "fd2bcd-2.myshopify.com"
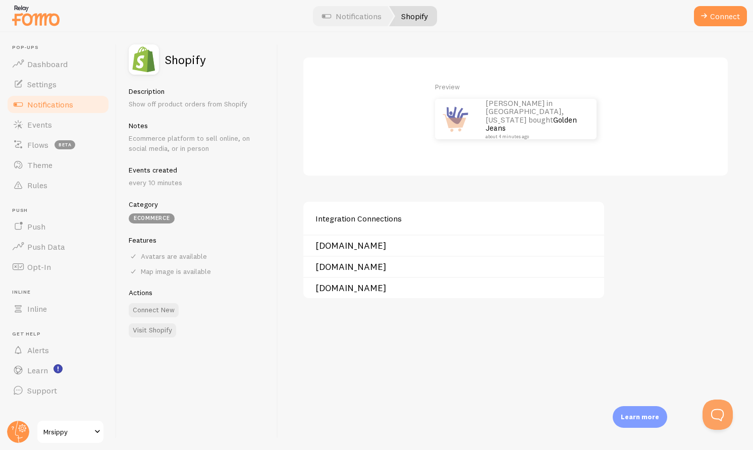
click at [312, 196] on div "Preview John in San Francisco, California bought Golden Jeans about 4 minutes a…" at bounding box center [515, 241] width 475 height 418
click at [352, 245] on link "mrsippy.myshopify.com" at bounding box center [456, 246] width 282 height 8
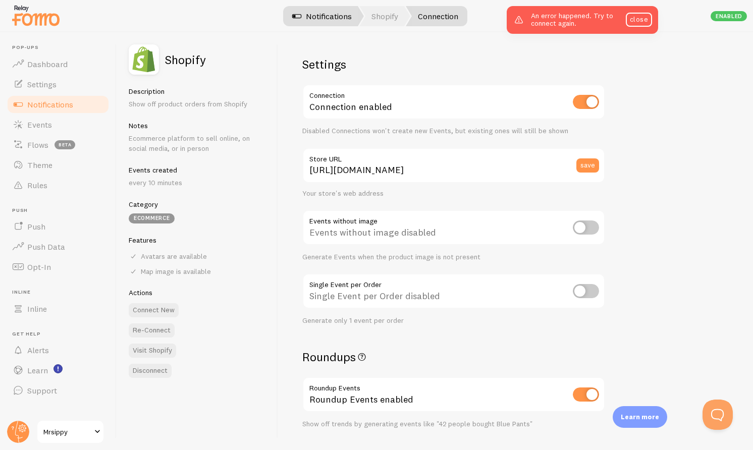
click at [321, 13] on link "Notifications" at bounding box center [322, 16] width 84 height 20
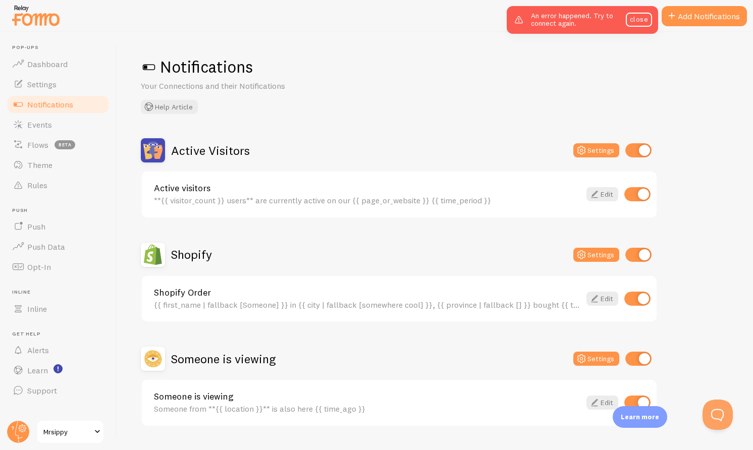
click at [341, 102] on div "Notifications Your Connections and their Notifications Help Article" at bounding box center [435, 85] width 588 height 58
click at [174, 244] on div "Shopify" at bounding box center [176, 255] width 71 height 24
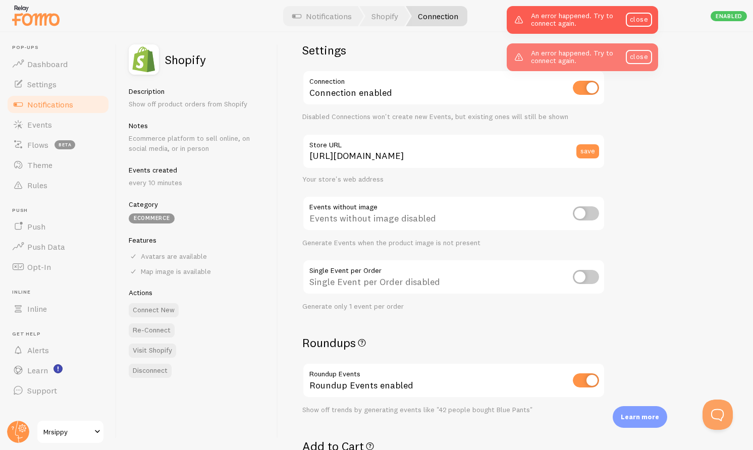
scroll to position [21, 0]
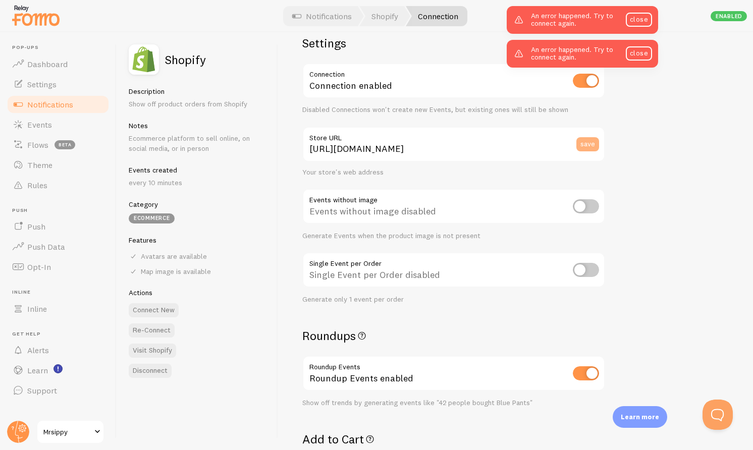
click at [586, 143] on button "save" at bounding box center [587, 144] width 23 height 14
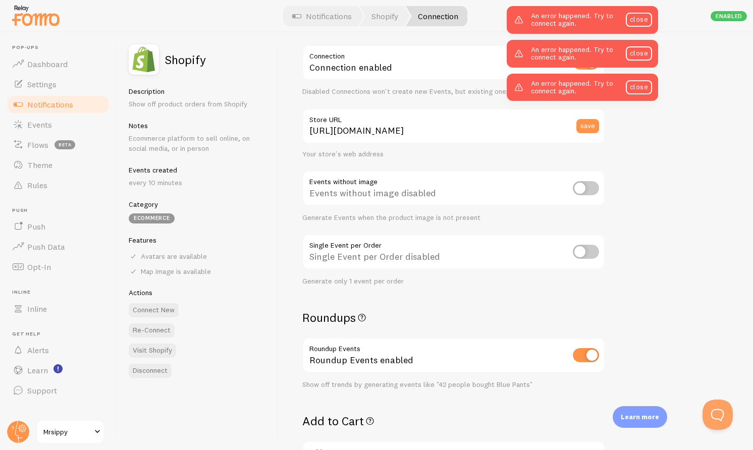
scroll to position [0, 0]
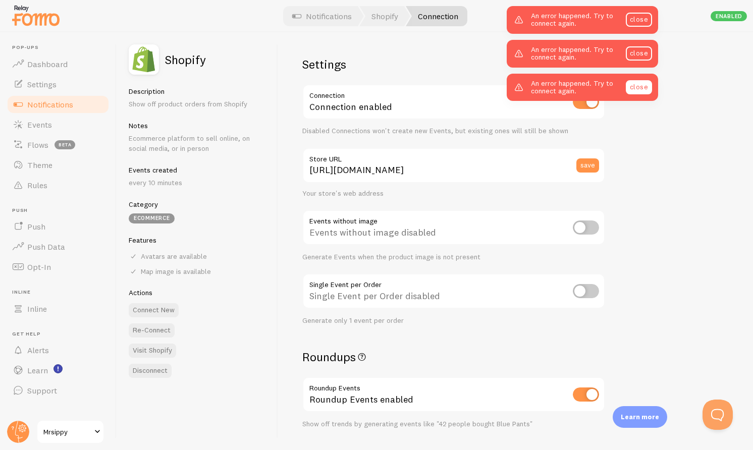
click at [647, 91] on link "close" at bounding box center [638, 87] width 26 height 14
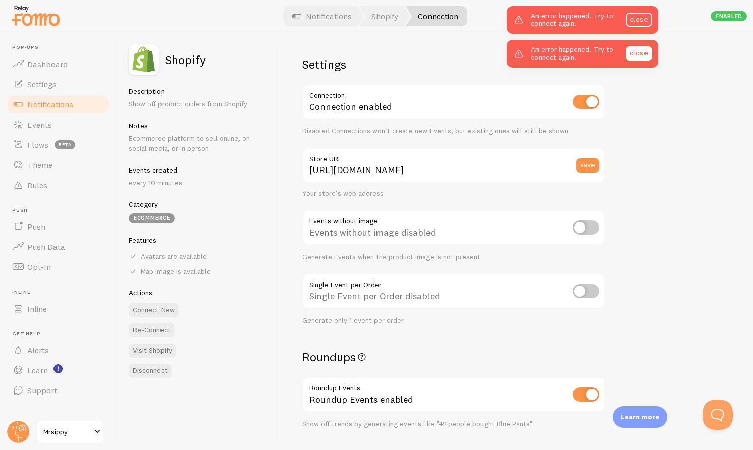
click at [640, 54] on link "close" at bounding box center [638, 53] width 26 height 14
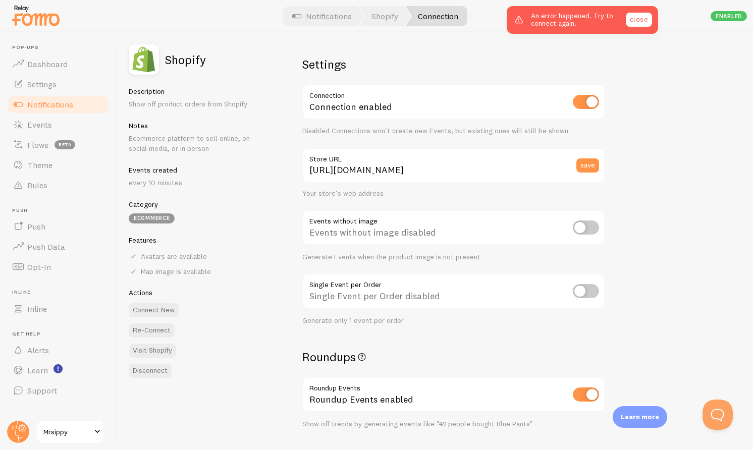
click at [637, 21] on link "close" at bounding box center [638, 20] width 26 height 14
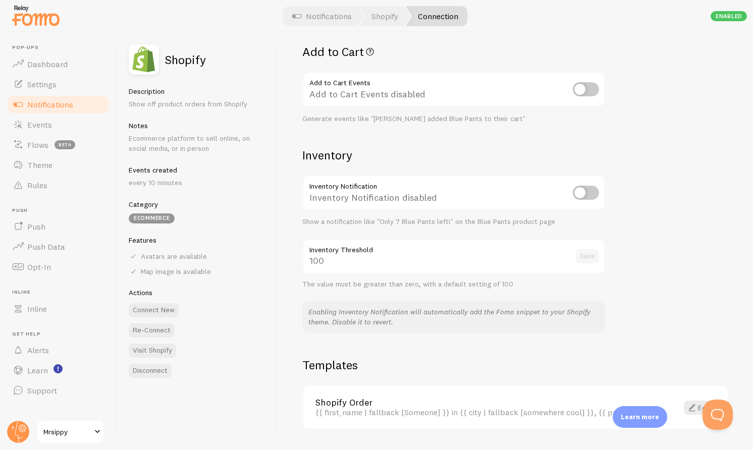
scroll to position [412, 0]
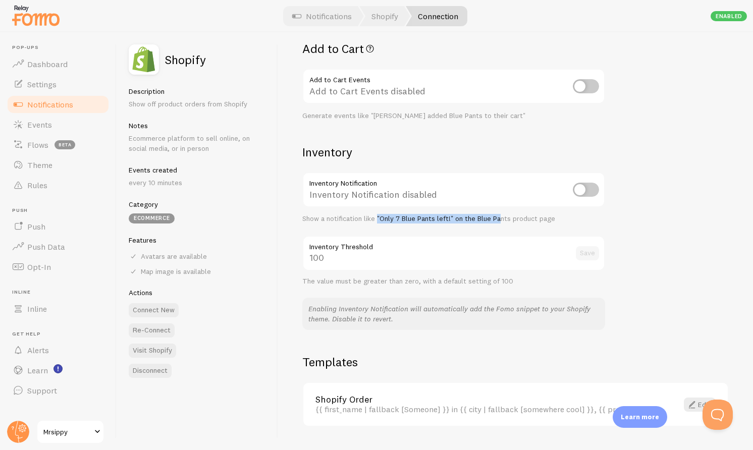
drag, startPoint x: 376, startPoint y: 219, endPoint x: 500, endPoint y: 219, distance: 123.6
click at [499, 219] on div "Show a notification like "Only 7 Blue Pants left!" on the Blue Pants product pa…" at bounding box center [453, 218] width 303 height 9
click at [500, 219] on div "Show a notification like "Only 7 Blue Pants left!" on the Blue Pants product pa…" at bounding box center [453, 218] width 303 height 9
drag, startPoint x: 557, startPoint y: 217, endPoint x: 343, endPoint y: 208, distance: 214.5
click at [346, 208] on div "Inventory Notification Inventory Notification disabled Show a notification like…" at bounding box center [453, 197] width 303 height 51
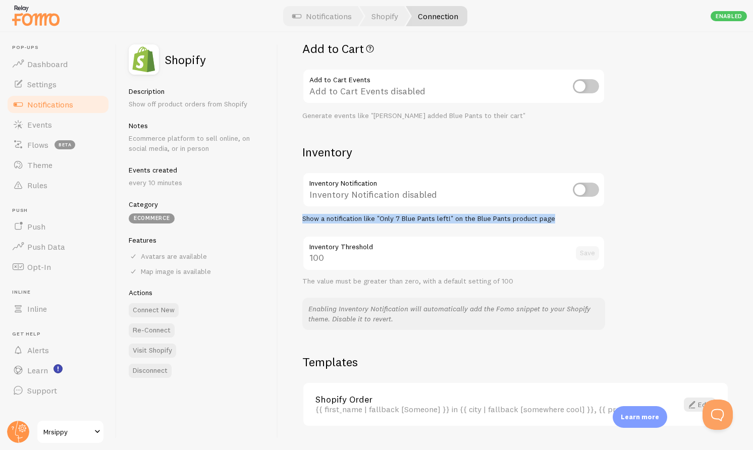
click at [343, 208] on div "Inventory Notification Inventory Notification disabled Show a notification like…" at bounding box center [453, 197] width 303 height 51
click at [589, 192] on input "checkbox" at bounding box center [586, 190] width 26 height 14
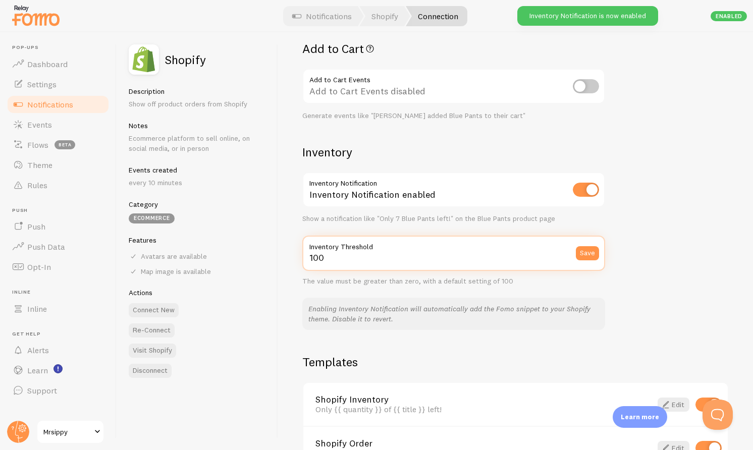
click at [495, 259] on input "100" at bounding box center [453, 253] width 303 height 35
click at [619, 240] on div "Settings Connection Connection enabled Disabled Connections won't create new Ev…" at bounding box center [515, 241] width 475 height 418
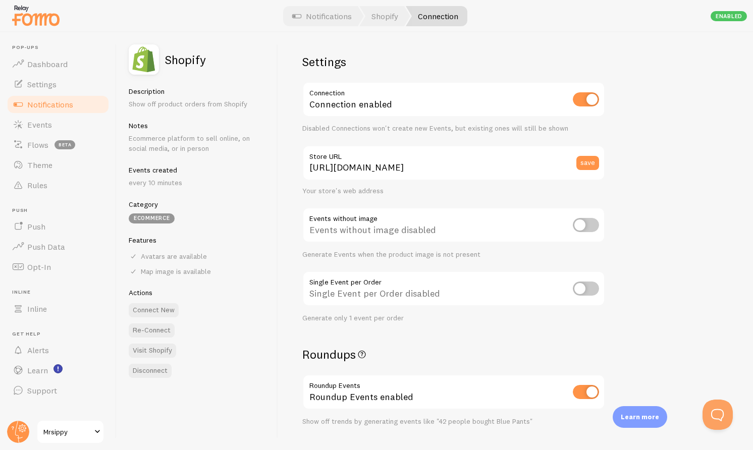
scroll to position [0, 0]
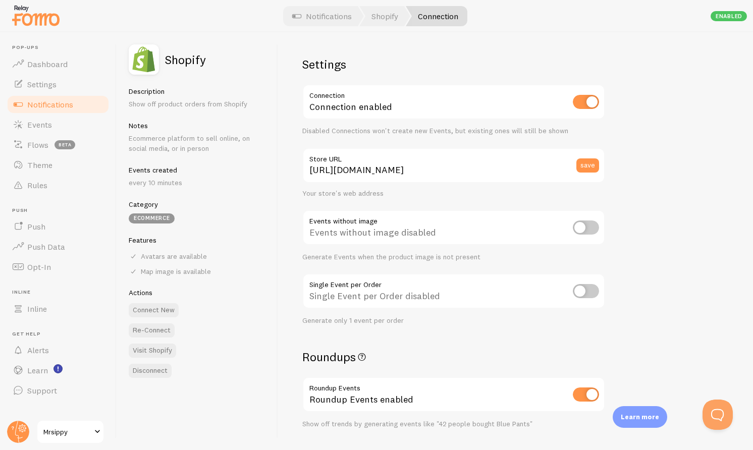
click at [440, 130] on div "Disabled Connections won't create new Events, but existing ones will still be s…" at bounding box center [453, 131] width 303 height 9
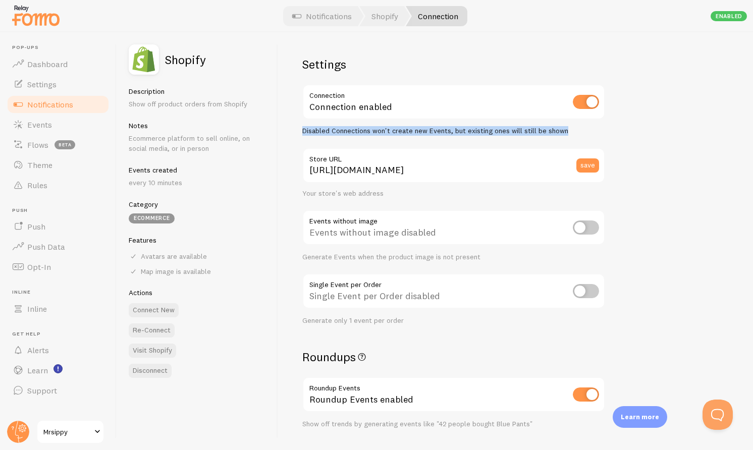
click at [440, 130] on div "Disabled Connections won't create new Events, but existing ones will still be s…" at bounding box center [453, 131] width 303 height 9
click at [453, 130] on div "Disabled Connections won't create new Events, but existing ones will still be s…" at bounding box center [453, 131] width 303 height 9
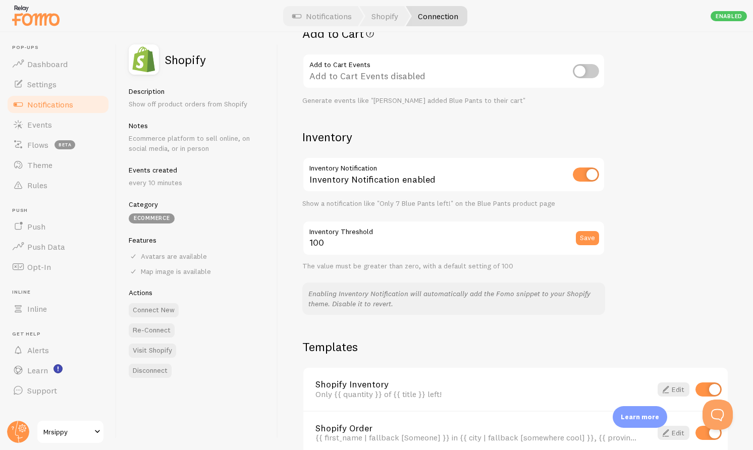
scroll to position [468, 0]
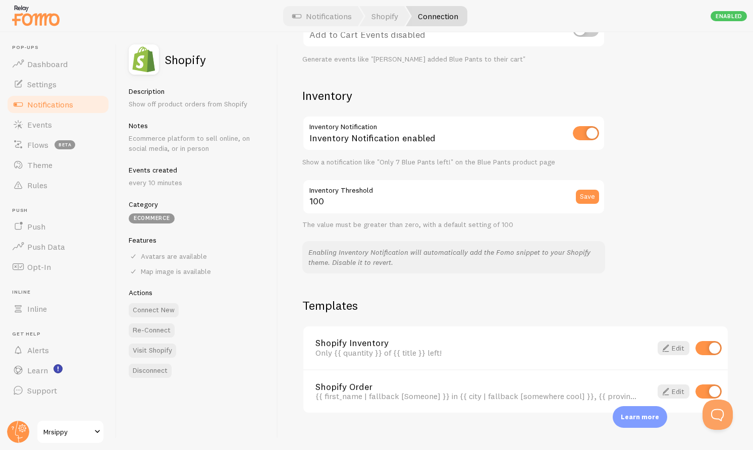
click at [372, 162] on div "Show a notification like "Only 7 Blue Pants left!" on the Blue Pants product pa…" at bounding box center [453, 162] width 303 height 9
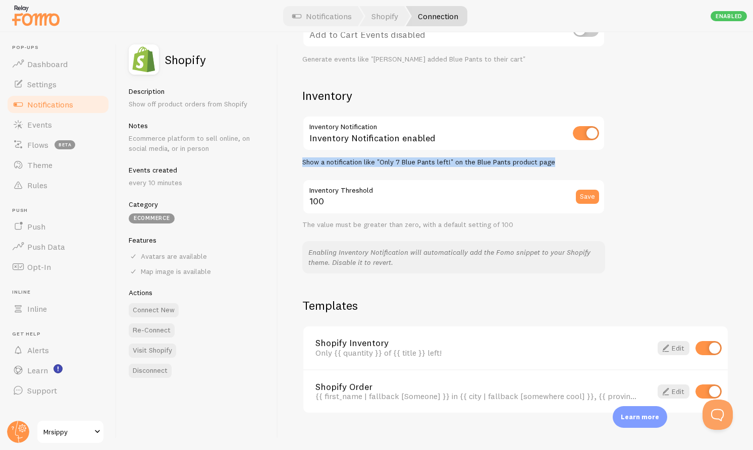
click at [372, 162] on div "Show a notification like "Only 7 Blue Pants left!" on the Blue Pants product pa…" at bounding box center [453, 162] width 303 height 9
click at [403, 162] on div "Show a notification like "Only 7 Blue Pants left!" on the Blue Pants product pa…" at bounding box center [453, 162] width 303 height 9
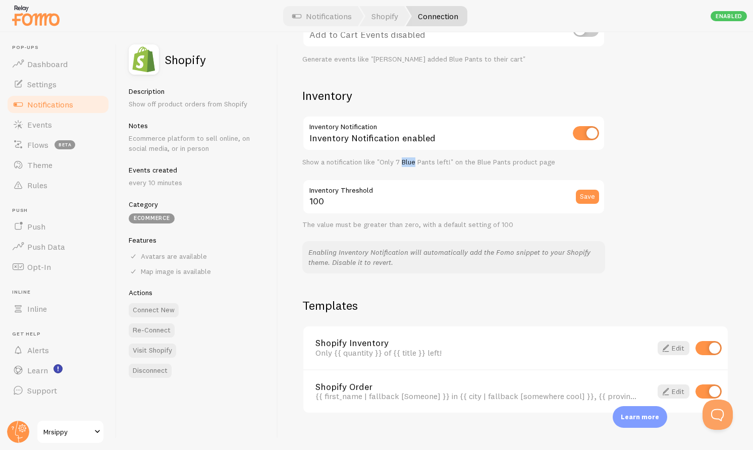
click at [403, 162] on div "Show a notification like "Only 7 Blue Pants left!" on the Blue Pants product pa…" at bounding box center [453, 162] width 303 height 9
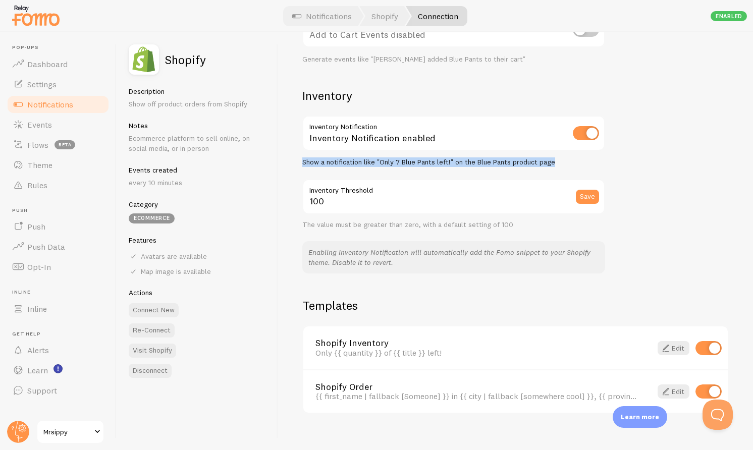
click at [403, 162] on div "Show a notification like "Only 7 Blue Pants left!" on the Blue Pants product pa…" at bounding box center [453, 162] width 303 height 9
click at [418, 162] on div "Show a notification like "Only 7 Blue Pants left!" on the Blue Pants product pa…" at bounding box center [453, 162] width 303 height 9
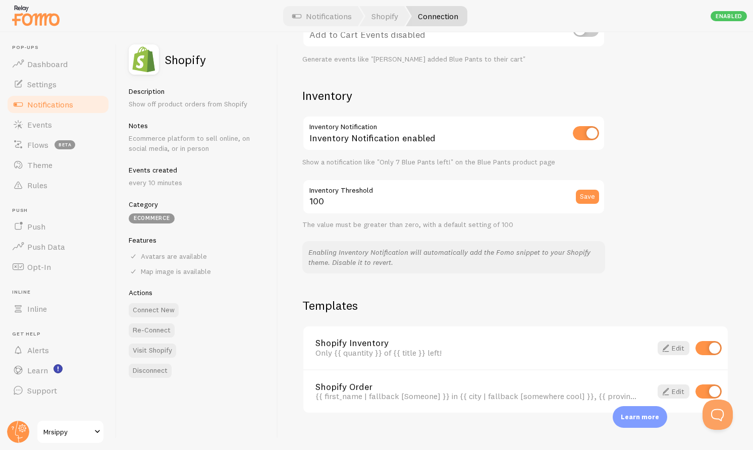
click at [424, 163] on div "Show a notification like "Only 7 Blue Pants left!" on the Blue Pants product pa…" at bounding box center [453, 162] width 303 height 9
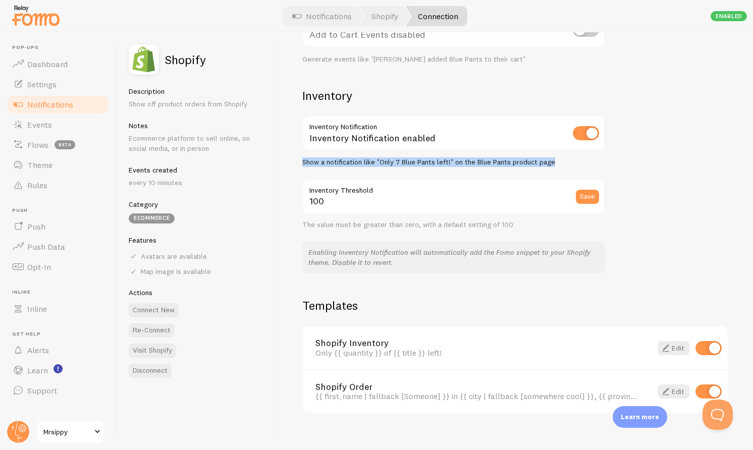
click at [424, 163] on div "Show a notification like "Only 7 Blue Pants left!" on the Blue Pants product pa…" at bounding box center [453, 162] width 303 height 9
click at [439, 163] on div "Show a notification like "Only 7 Blue Pants left!" on the Blue Pants product pa…" at bounding box center [453, 162] width 303 height 9
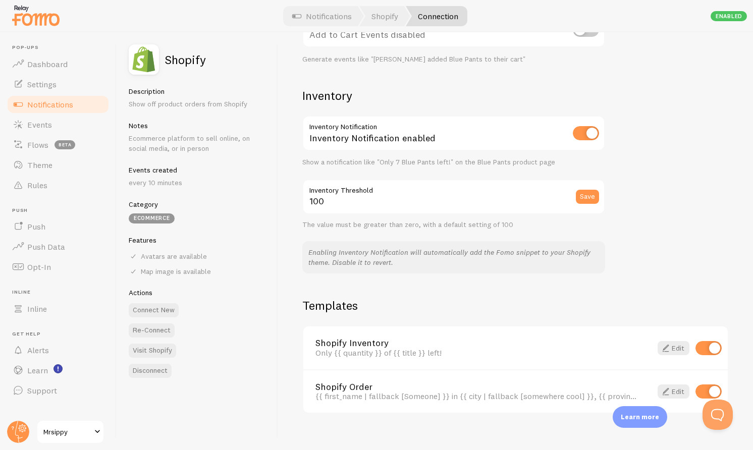
click at [439, 163] on div "Show a notification like "Only 7 Blue Pants left!" on the Blue Pants product pa…" at bounding box center [453, 162] width 303 height 9
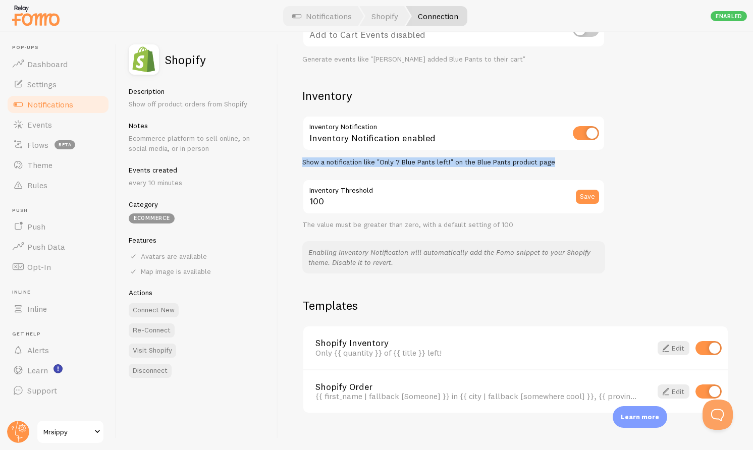
click at [439, 163] on div "Show a notification like "Only 7 Blue Pants left!" on the Blue Pants product pa…" at bounding box center [453, 162] width 303 height 9
click at [453, 163] on div "Show a notification like "Only 7 Blue Pants left!" on the Blue Pants product pa…" at bounding box center [453, 162] width 303 height 9
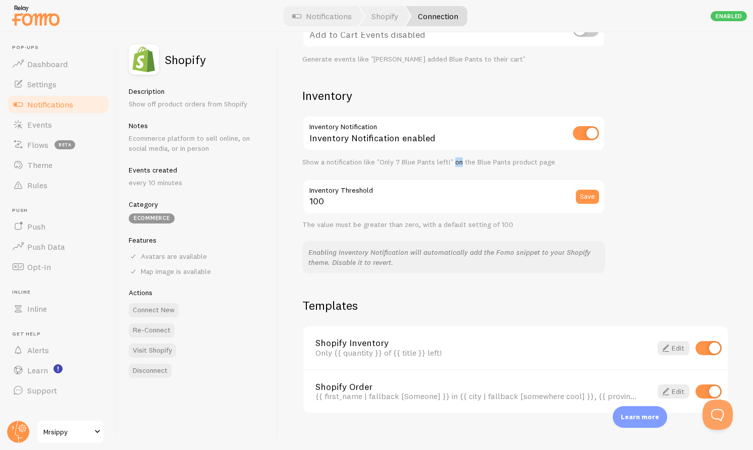
click at [453, 163] on div "Show a notification like "Only 7 Blue Pants left!" on the Blue Pants product pa…" at bounding box center [453, 162] width 303 height 9
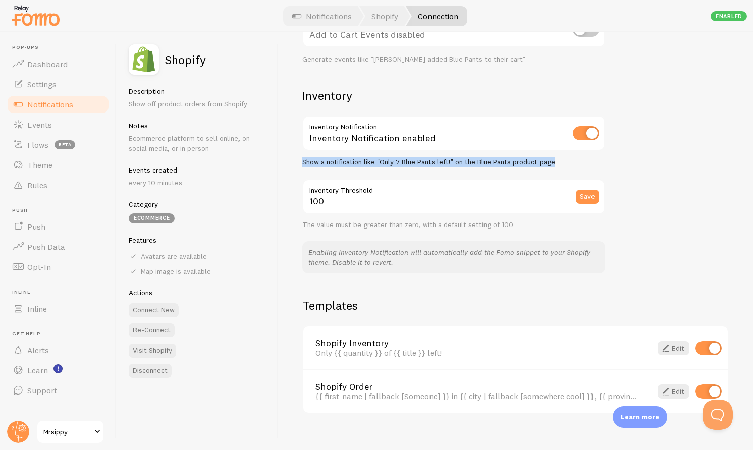
click at [453, 163] on div "Show a notification like "Only 7 Blue Pants left!" on the Blue Pants product pa…" at bounding box center [453, 162] width 303 height 9
click at [462, 163] on div "Show a notification like "Only 7 Blue Pants left!" on the Blue Pants product pa…" at bounding box center [453, 162] width 303 height 9
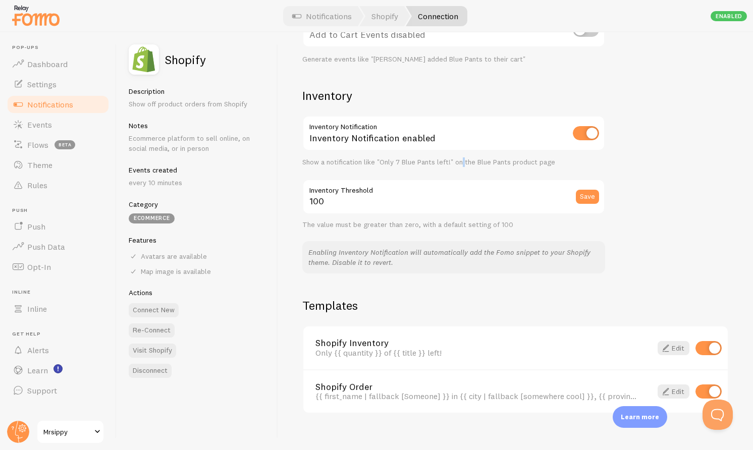
click at [462, 163] on div "Show a notification like "Only 7 Blue Pants left!" on the Blue Pants product pa…" at bounding box center [453, 162] width 303 height 9
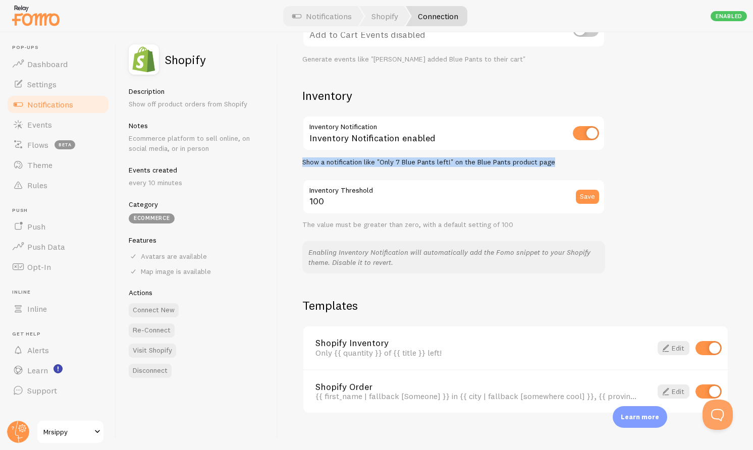
click at [462, 163] on div "Show a notification like "Only 7 Blue Pants left!" on the Blue Pants product pa…" at bounding box center [453, 162] width 303 height 9
click at [457, 163] on div "Show a notification like "Only 7 Blue Pants left!" on the Blue Pants product pa…" at bounding box center [453, 162] width 303 height 9
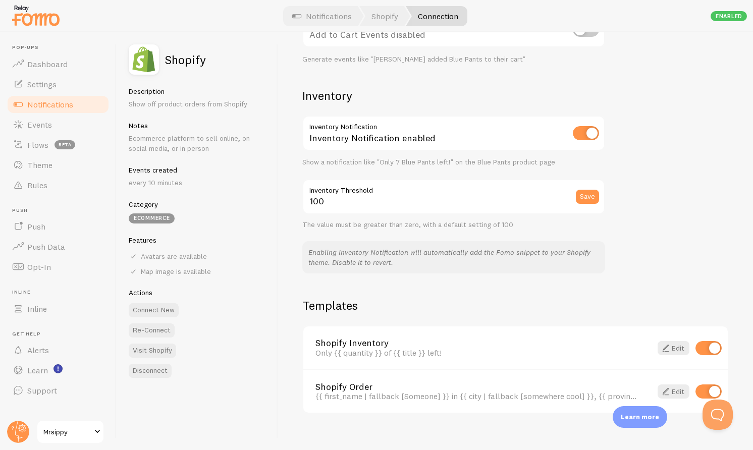
click at [590, 126] on input "checkbox" at bounding box center [586, 133] width 26 height 14
checkbox input "false"
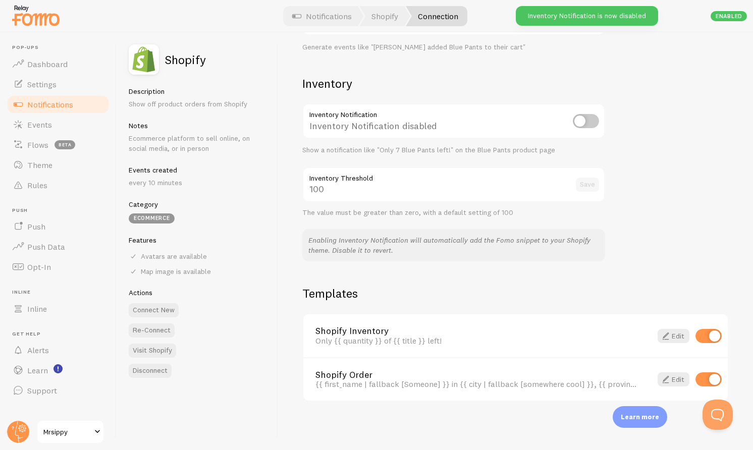
scroll to position [0, 0]
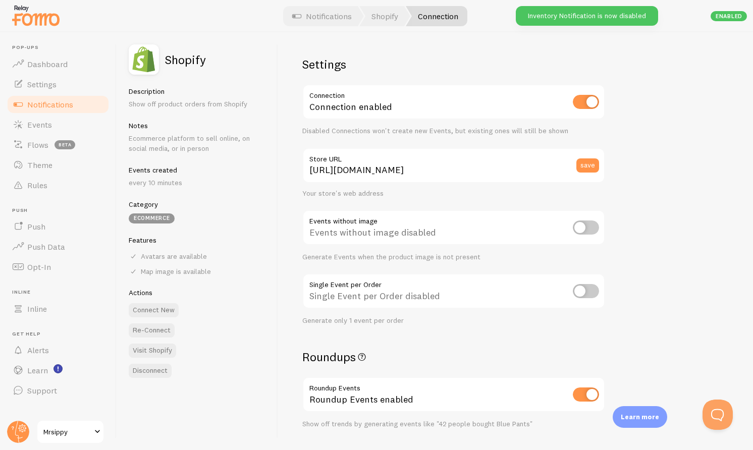
click at [643, 139] on div "Settings Connection Connection enabled Disabled Connections won't create new Ev…" at bounding box center [515, 241] width 475 height 418
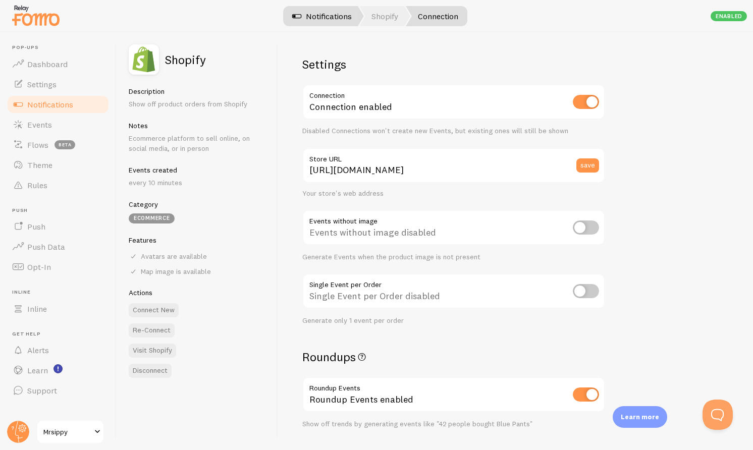
click at [334, 14] on link "Notifications" at bounding box center [322, 16] width 84 height 20
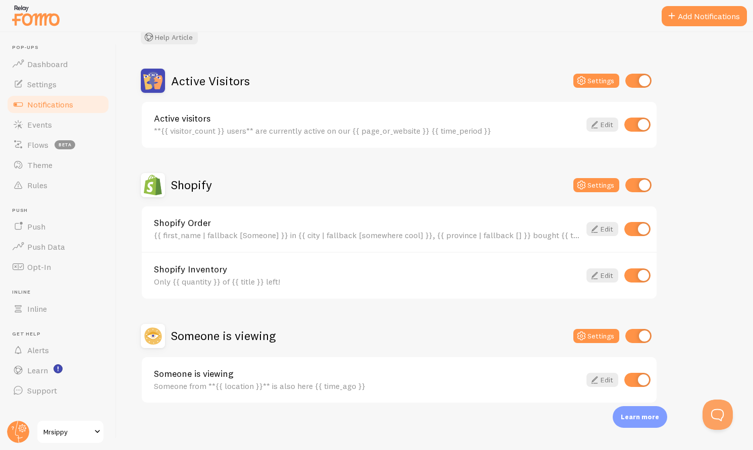
scroll to position [72, 0]
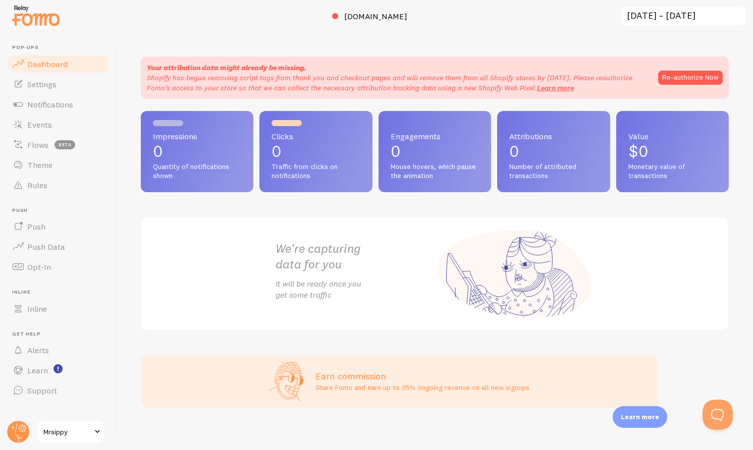
click at [275, 81] on p "Shopify has begun removing script tags from thank you and checkout pages and wi…" at bounding box center [397, 83] width 501 height 20
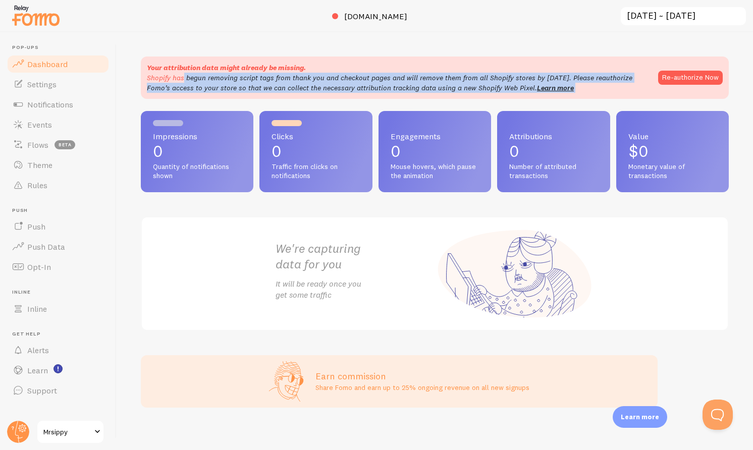
click at [275, 81] on p "Shopify has begun removing script tags from thank you and checkout pages and wi…" at bounding box center [397, 83] width 501 height 20
click at [310, 84] on p "Shopify has begun removing script tags from thank you and checkout pages and wi…" at bounding box center [397, 83] width 501 height 20
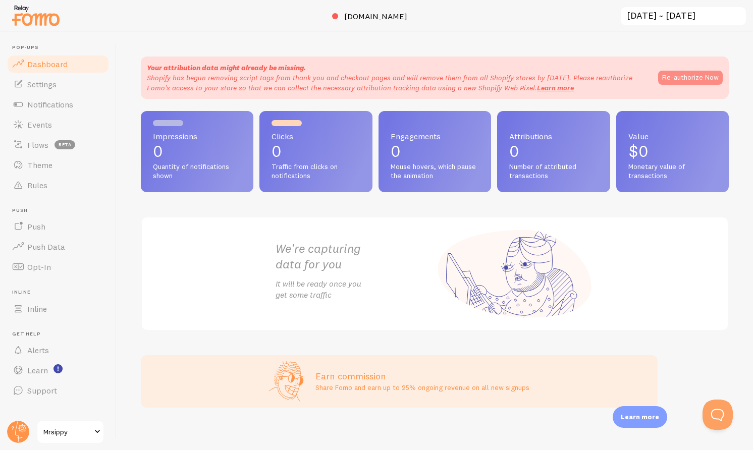
click at [713, 78] on button "Re-authorize Now" at bounding box center [690, 78] width 65 height 14
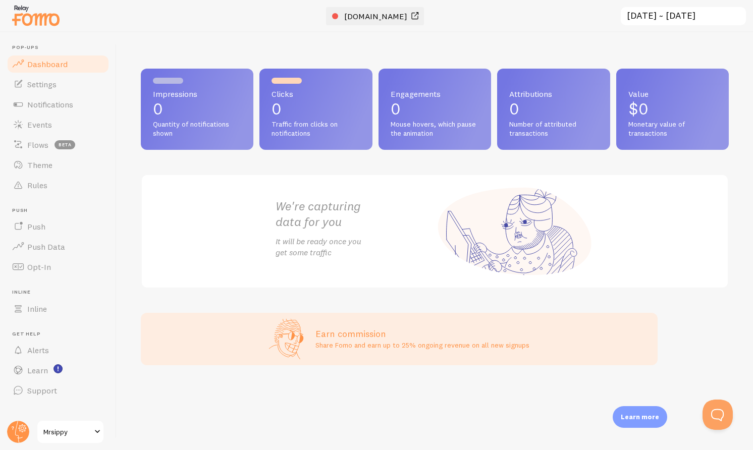
click at [336, 17] on div at bounding box center [335, 16] width 6 height 6
click at [43, 91] on link "Settings" at bounding box center [58, 84] width 104 height 20
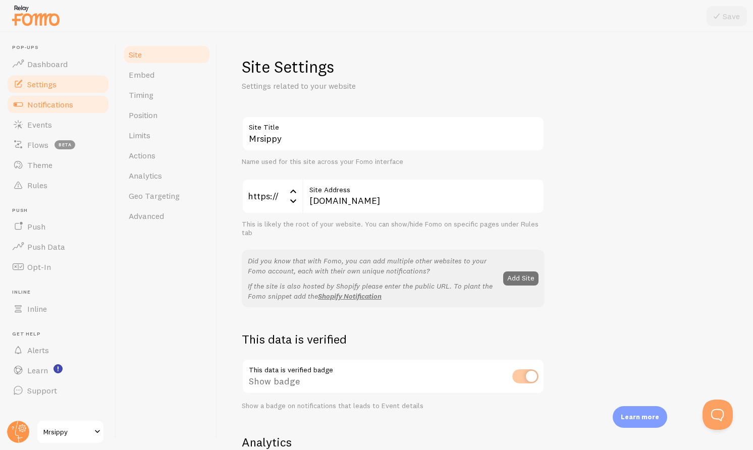
click at [49, 101] on span "Notifications" at bounding box center [50, 104] width 46 height 10
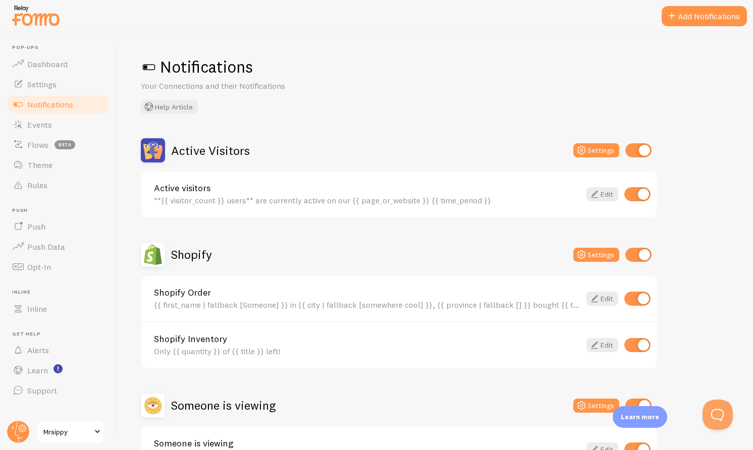
click at [189, 252] on h2 "Shopify" at bounding box center [191, 255] width 41 height 16
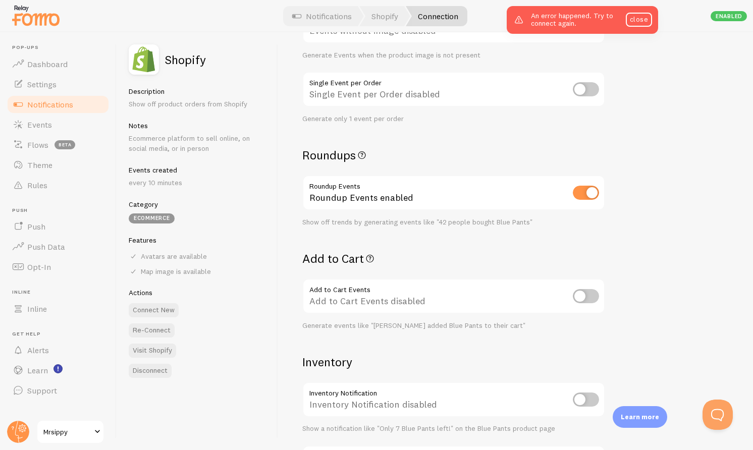
scroll to position [209, 0]
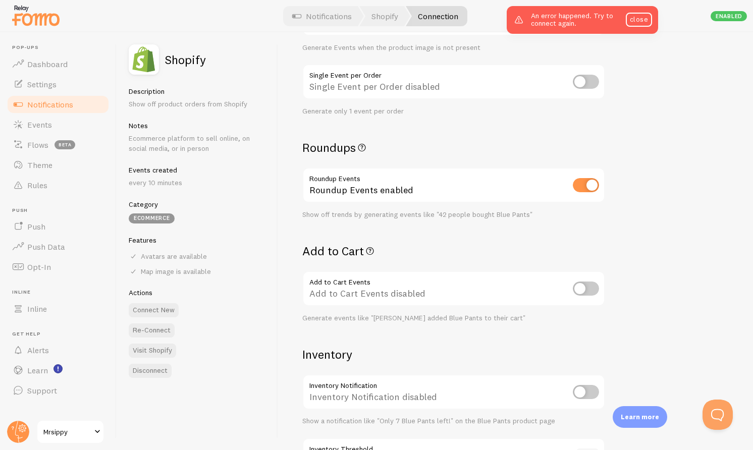
click at [577, 287] on input "checkbox" at bounding box center [586, 288] width 26 height 14
checkbox input "true"
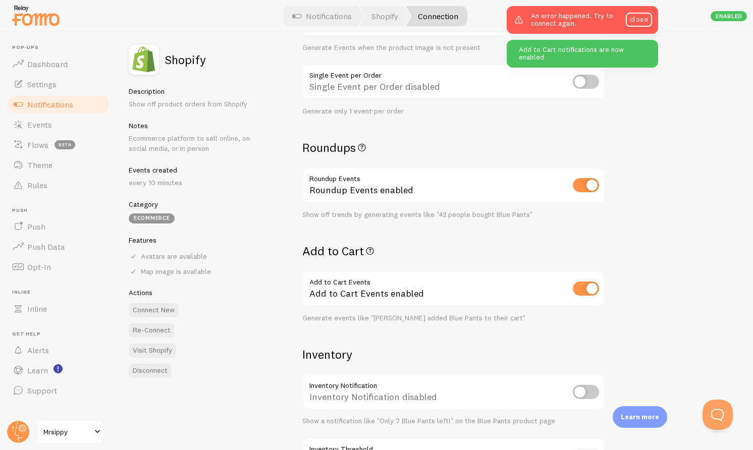
scroll to position [239, 0]
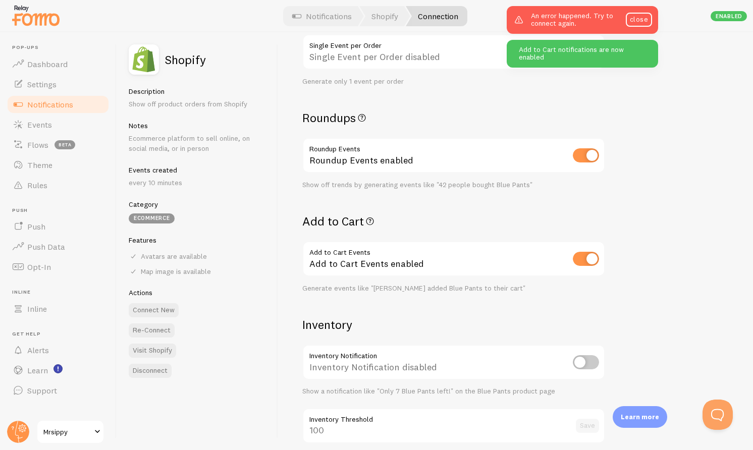
click at [470, 286] on div "Generate events like "[PERSON_NAME] added Blue Pants to their cart"" at bounding box center [453, 288] width 303 height 9
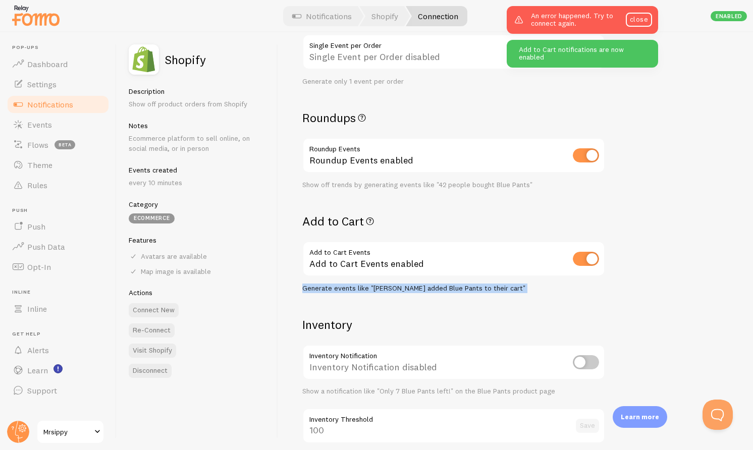
click at [470, 286] on div "Generate events like "[PERSON_NAME] added Blue Pants to their cart"" at bounding box center [453, 288] width 303 height 9
click at [508, 302] on div "Settings Connection Connection enabled Disabled Connections won't create new Ev…" at bounding box center [453, 159] width 303 height 685
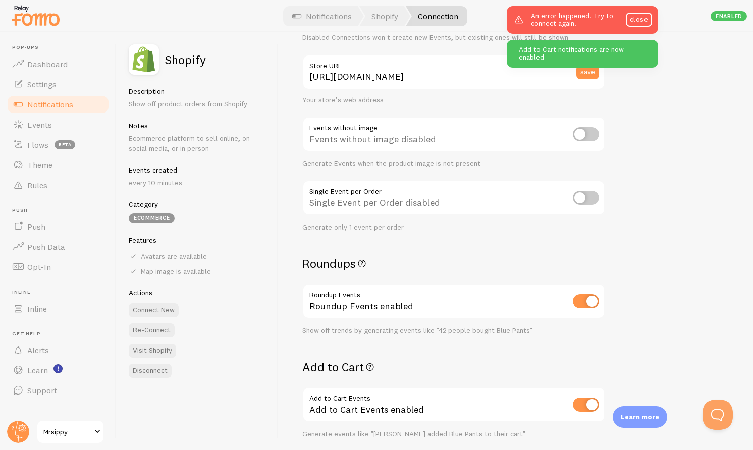
scroll to position [18, 0]
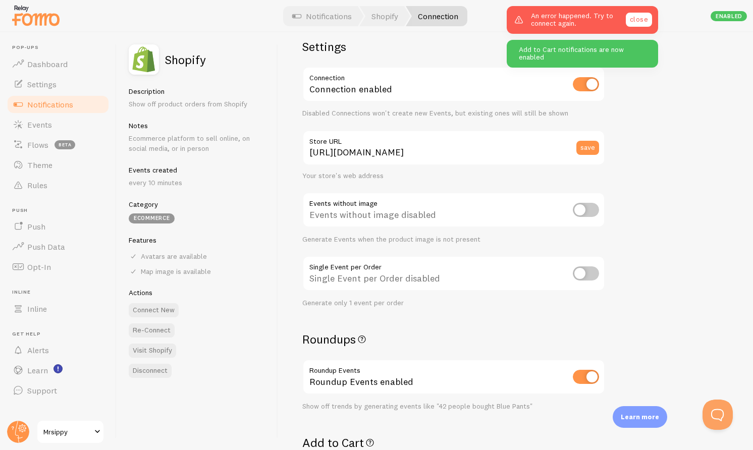
click at [638, 14] on link "close" at bounding box center [638, 20] width 26 height 14
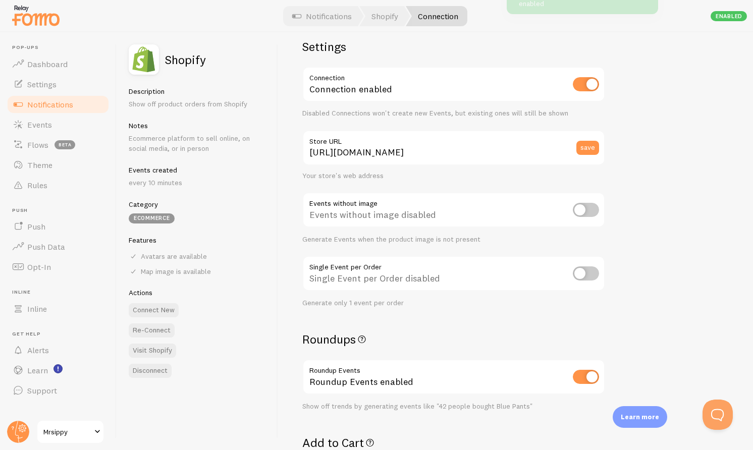
click at [644, 97] on div "Settings Connection Connection enabled Disabled Connections won't create new Ev…" at bounding box center [515, 241] width 475 height 418
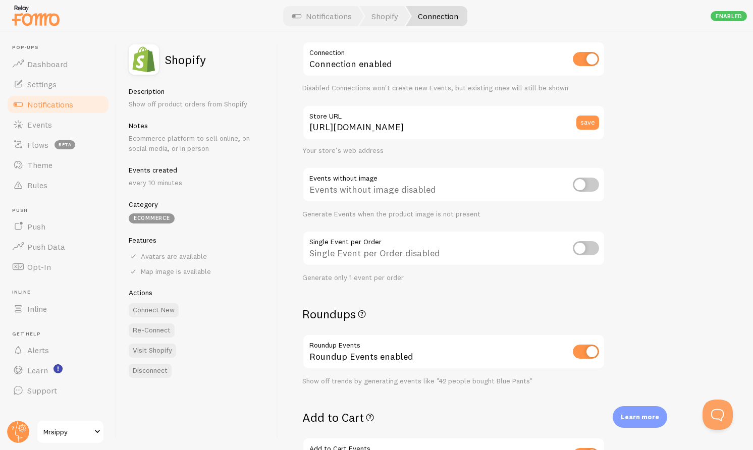
scroll to position [44, 0]
click at [167, 169] on h5 "Events created" at bounding box center [197, 169] width 137 height 9
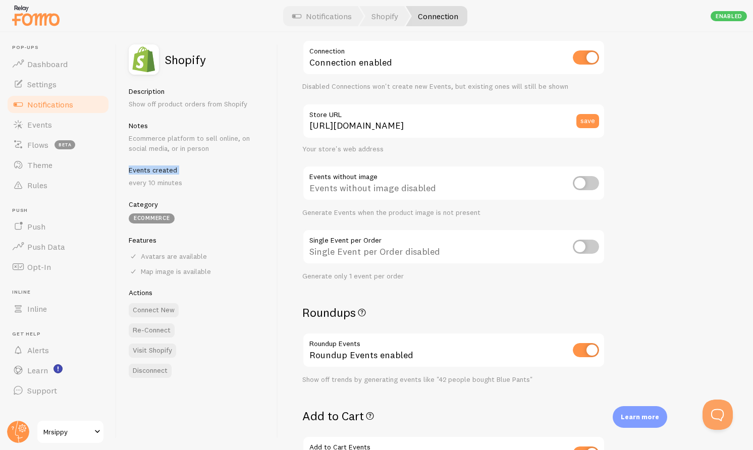
click at [167, 169] on h5 "Events created" at bounding box center [197, 169] width 137 height 9
click at [167, 184] on p "every 10 minutes" at bounding box center [197, 183] width 137 height 10
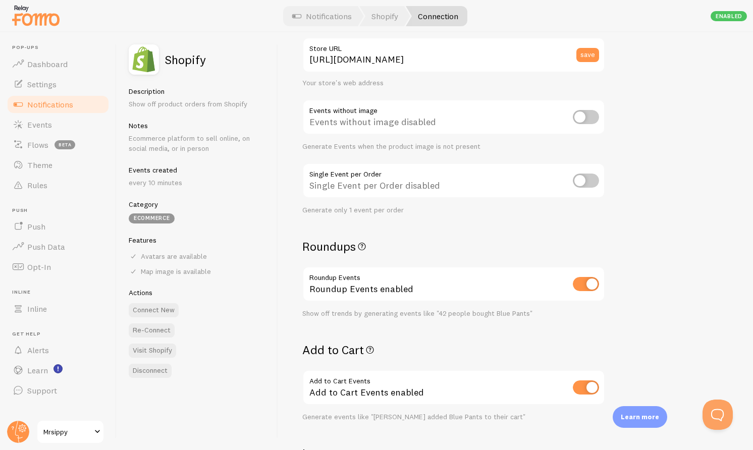
scroll to position [64, 0]
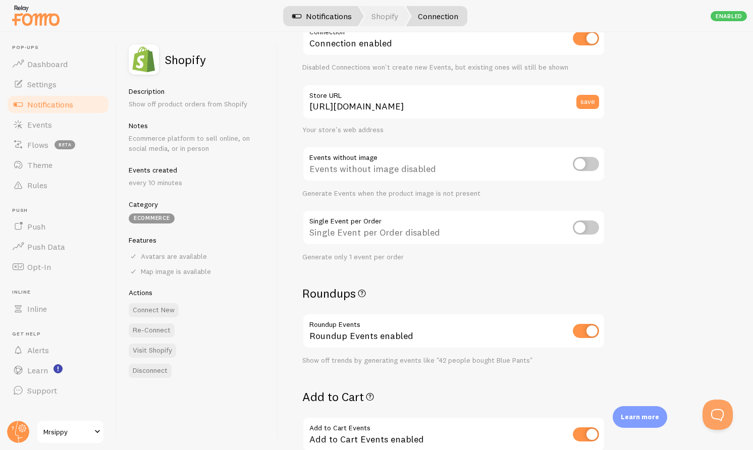
click at [338, 13] on link "Notifications" at bounding box center [322, 16] width 84 height 20
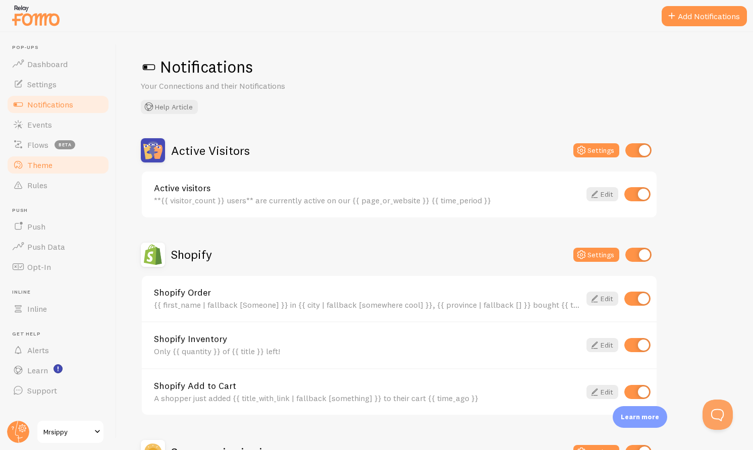
click at [63, 164] on link "Theme" at bounding box center [58, 165] width 104 height 20
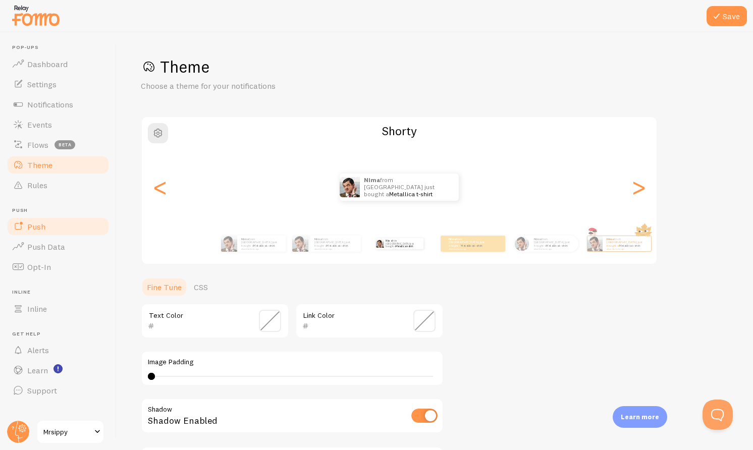
click at [78, 226] on link "Push" at bounding box center [58, 226] width 104 height 20
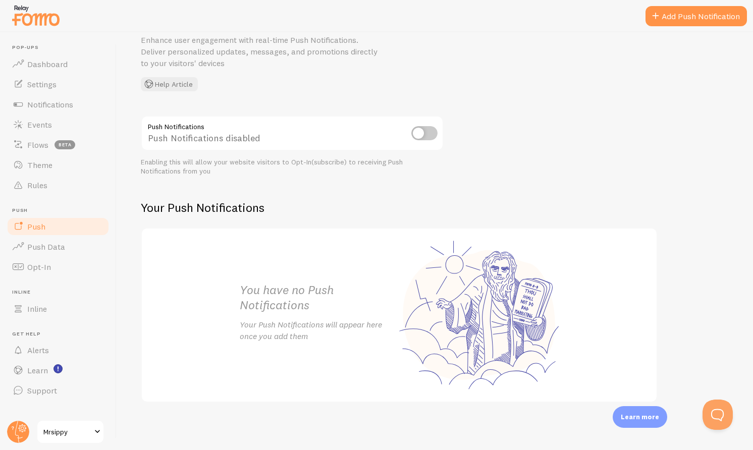
scroll to position [46, 0]
click at [716, 409] on button "Open Beacon popover" at bounding box center [715, 412] width 30 height 30
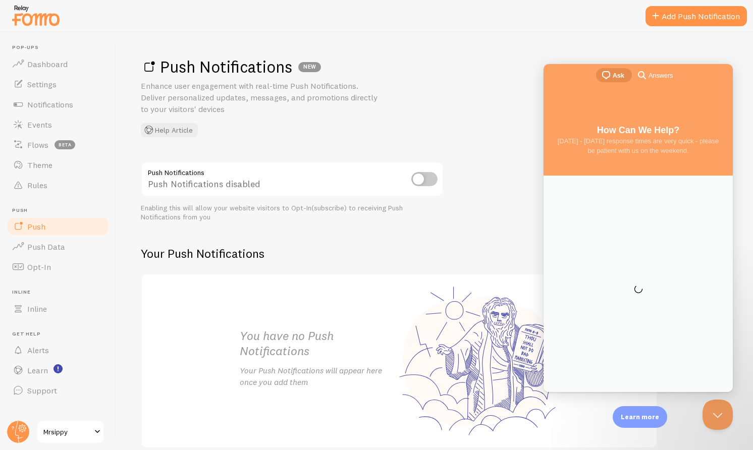
scroll to position [0, 0]
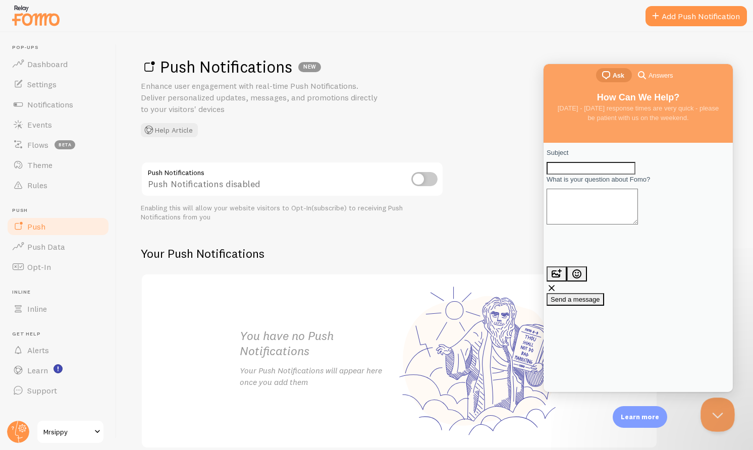
click at [718, 415] on button "Close Beacon popover" at bounding box center [715, 412] width 30 height 30
